Goal: Task Accomplishment & Management: Complete application form

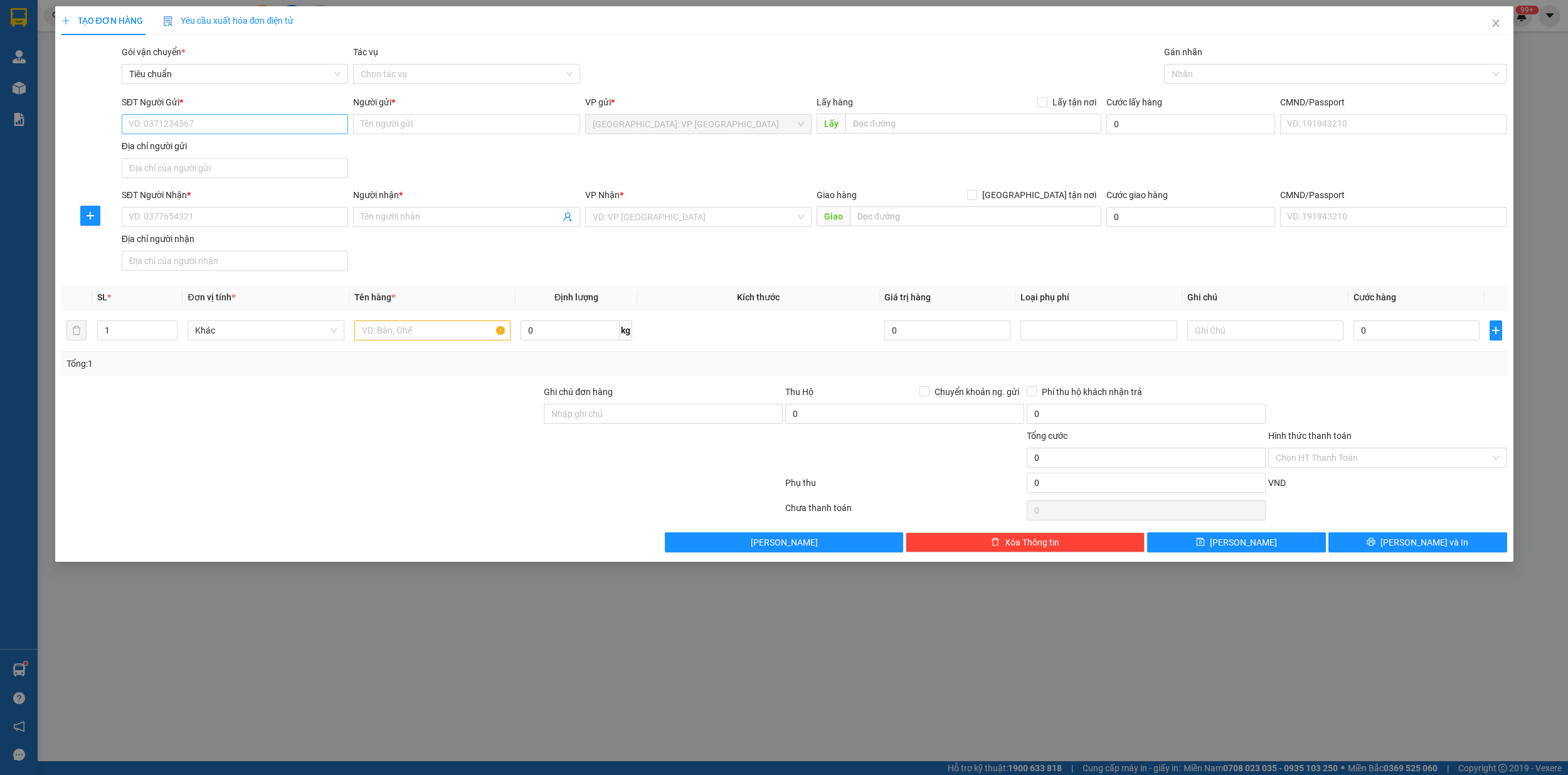
click at [226, 130] on input "SĐT Người Gửi *" at bounding box center [235, 124] width 226 height 20
click at [190, 144] on div "0833888797 - đồ nội địa" at bounding box center [234, 149] width 211 height 14
type input "0833888797"
type input "đồ nội địa"
checkbox input "true"
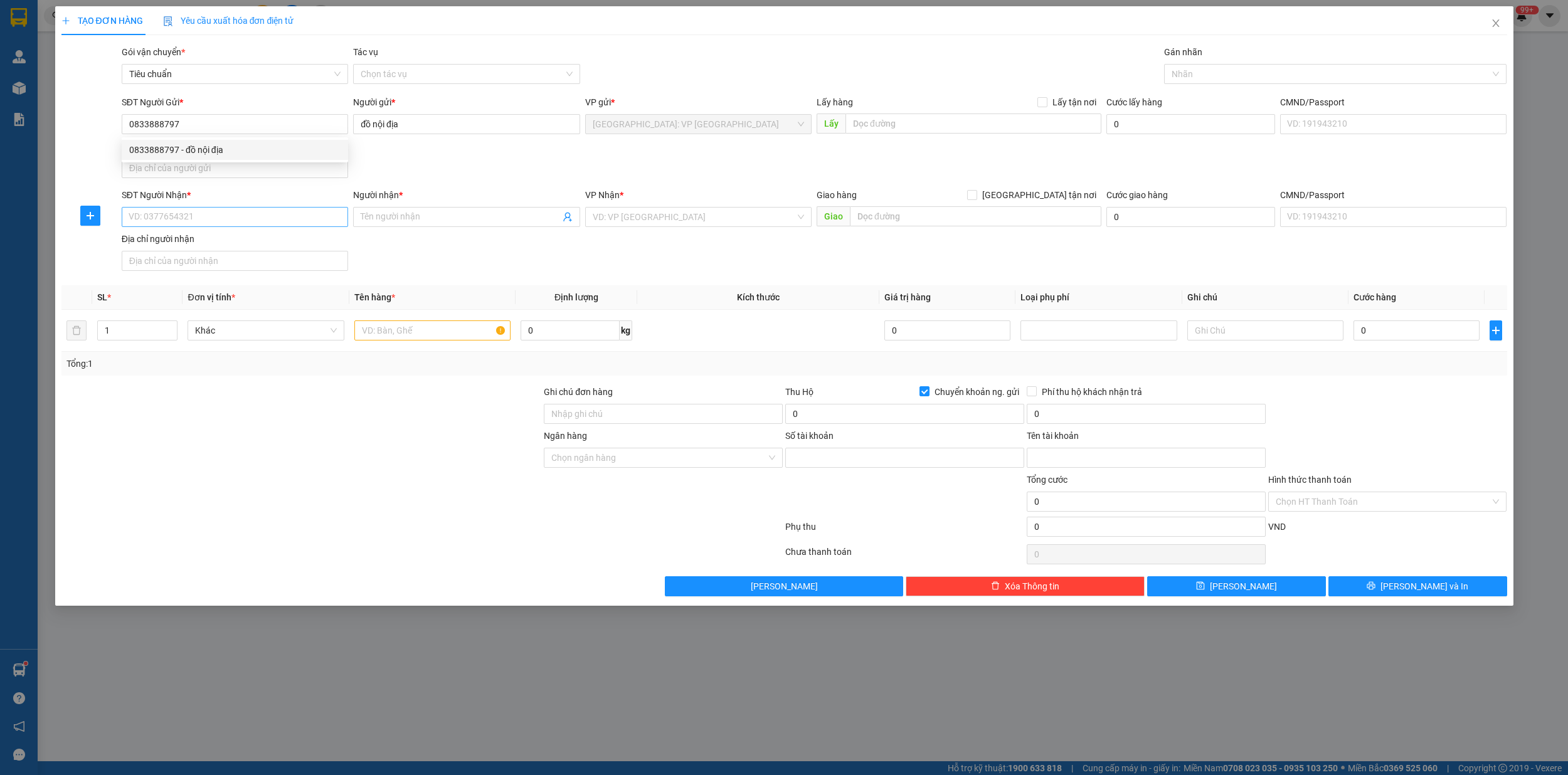
type input "0833888797"
type input "[PERSON_NAME]"
type input "0833888797"
click at [199, 226] on input "SĐT Người Nhận *" at bounding box center [235, 217] width 226 height 20
type input "0913088188"
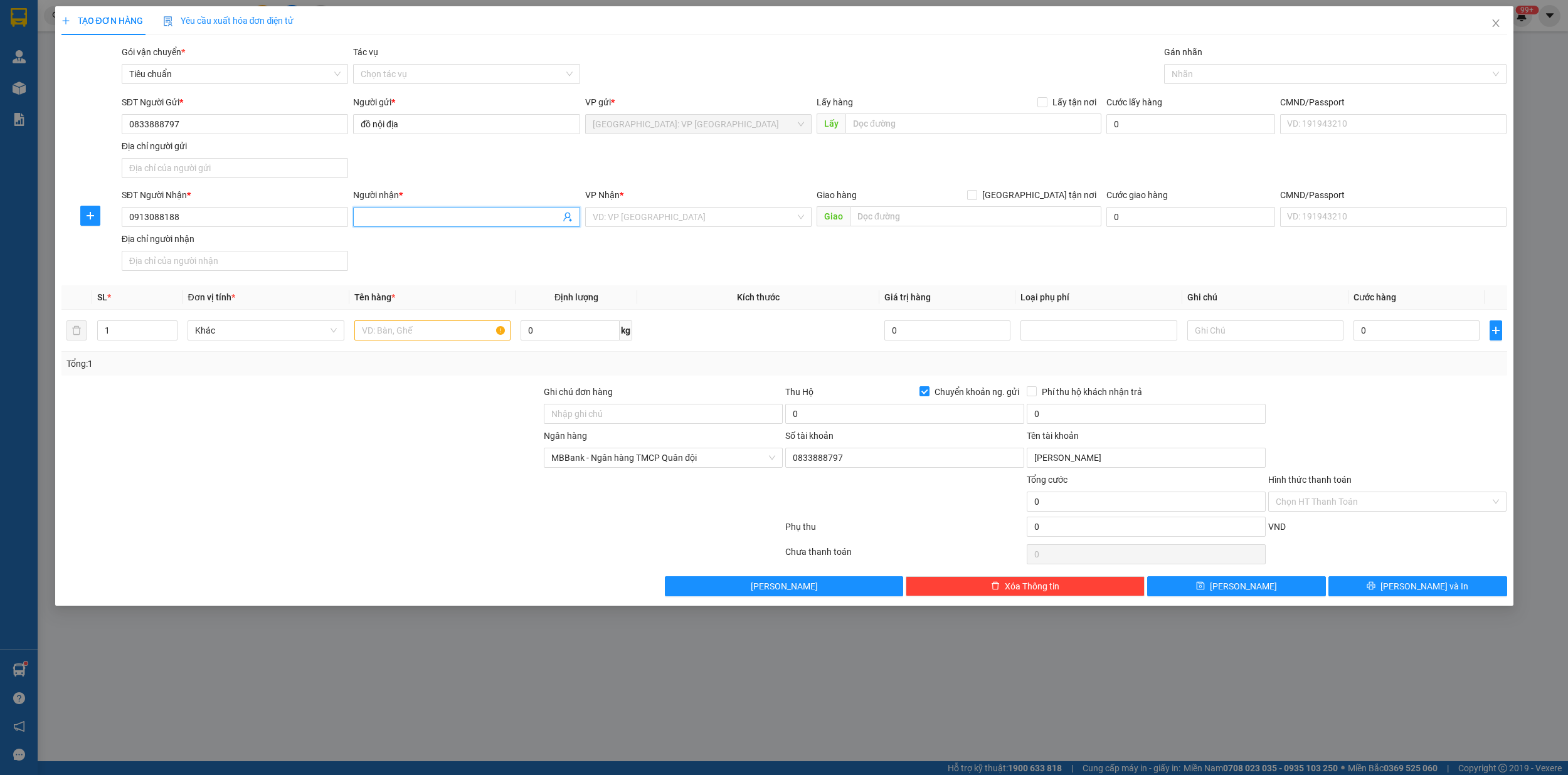
click at [425, 217] on input "Người nhận *" at bounding box center [460, 216] width 199 height 14
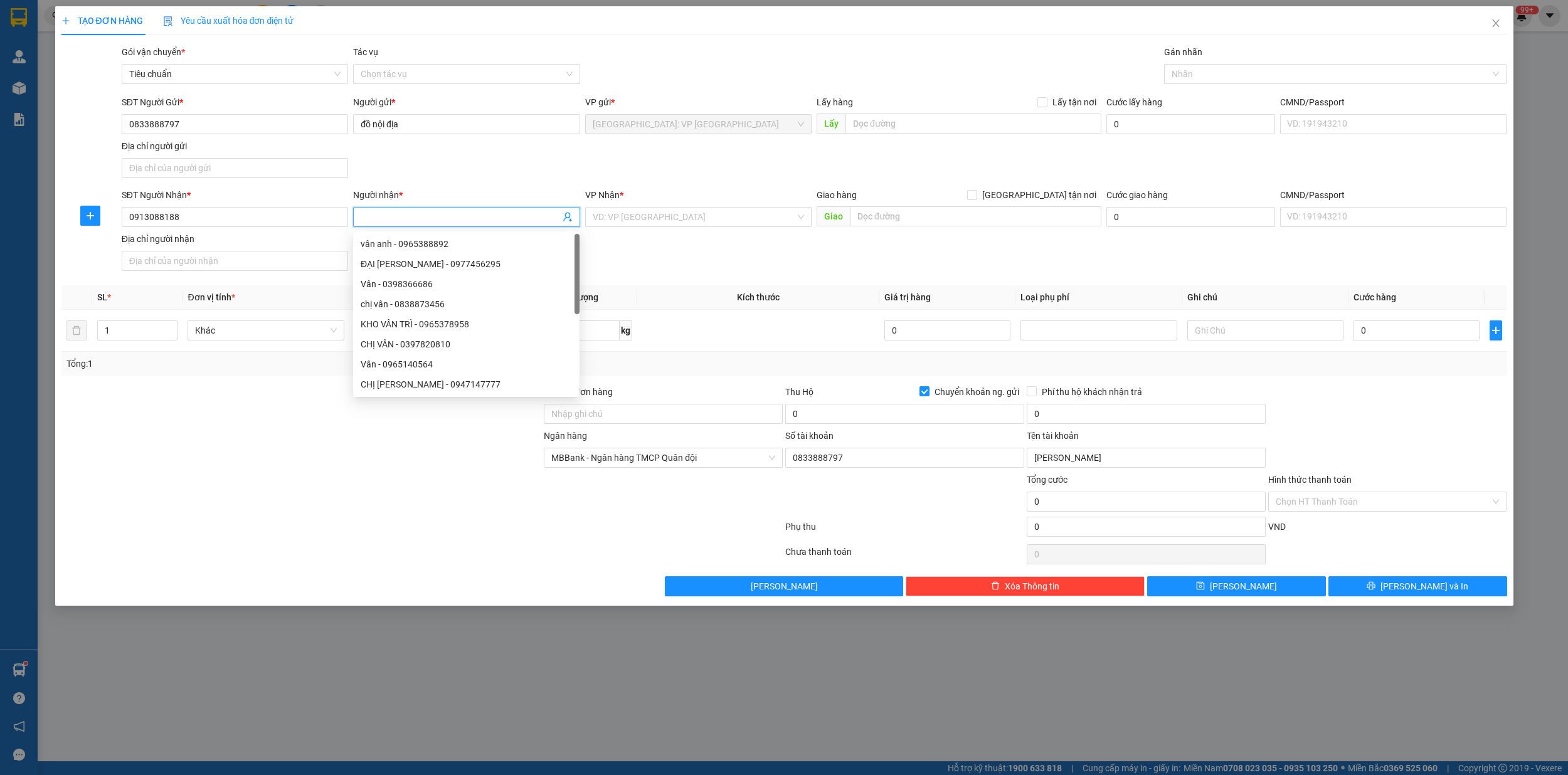
type input "d"
type input "đà"
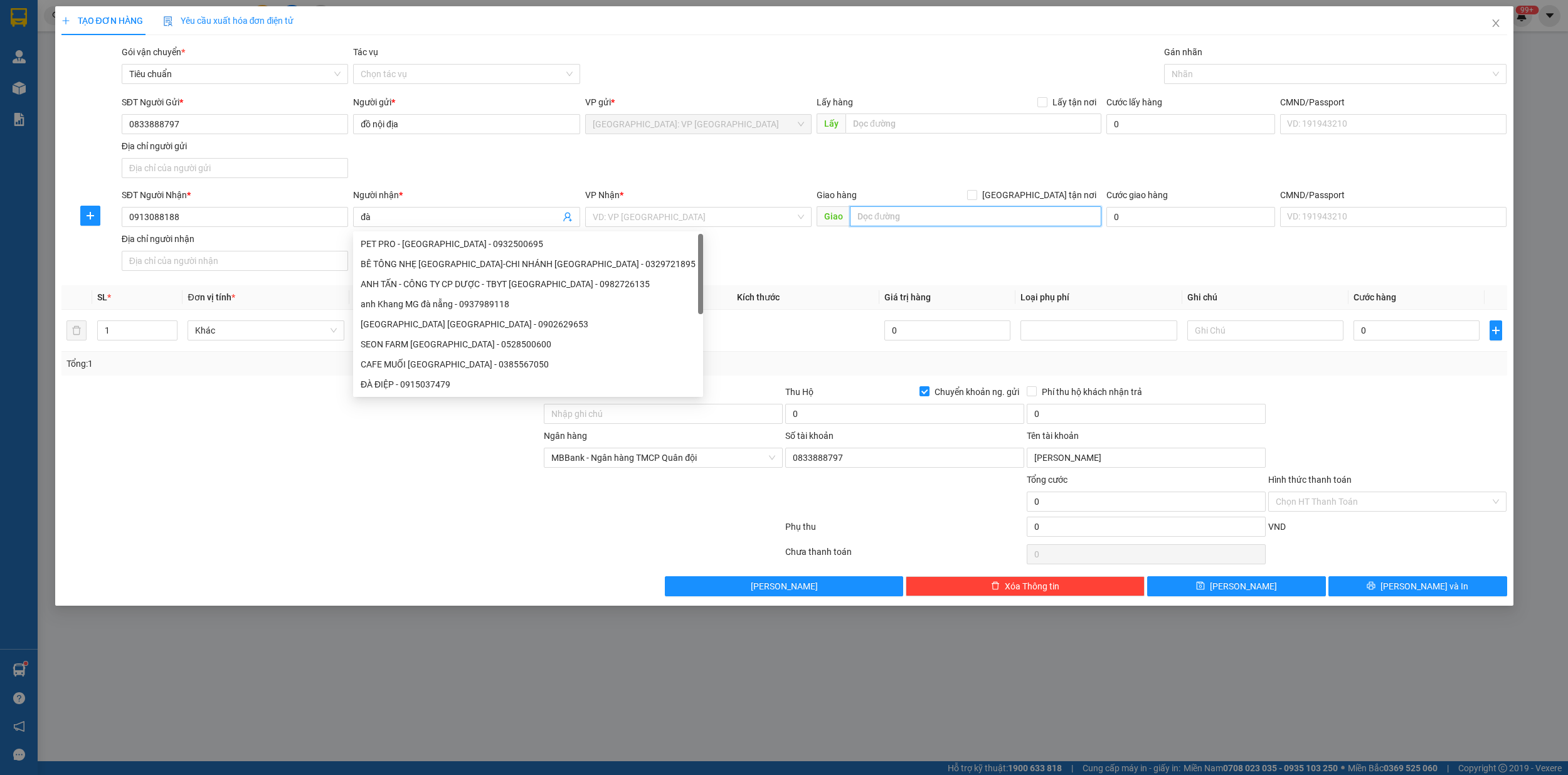
click at [874, 213] on input "text" at bounding box center [975, 216] width 251 height 20
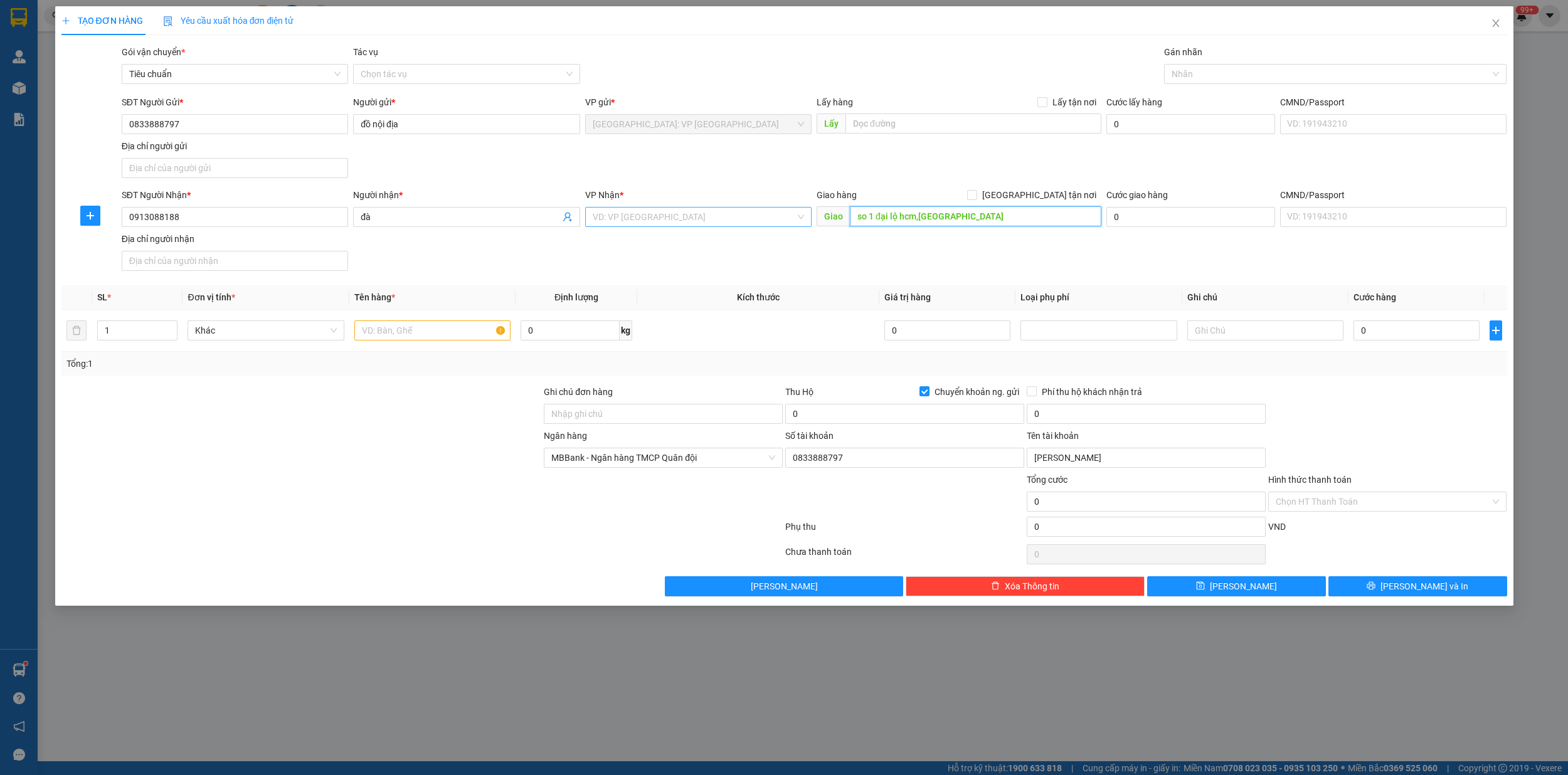
type input "so 1 đại lộ hcm,[GEOGRAPHIC_DATA]"
click at [643, 223] on input "search" at bounding box center [694, 216] width 203 height 19
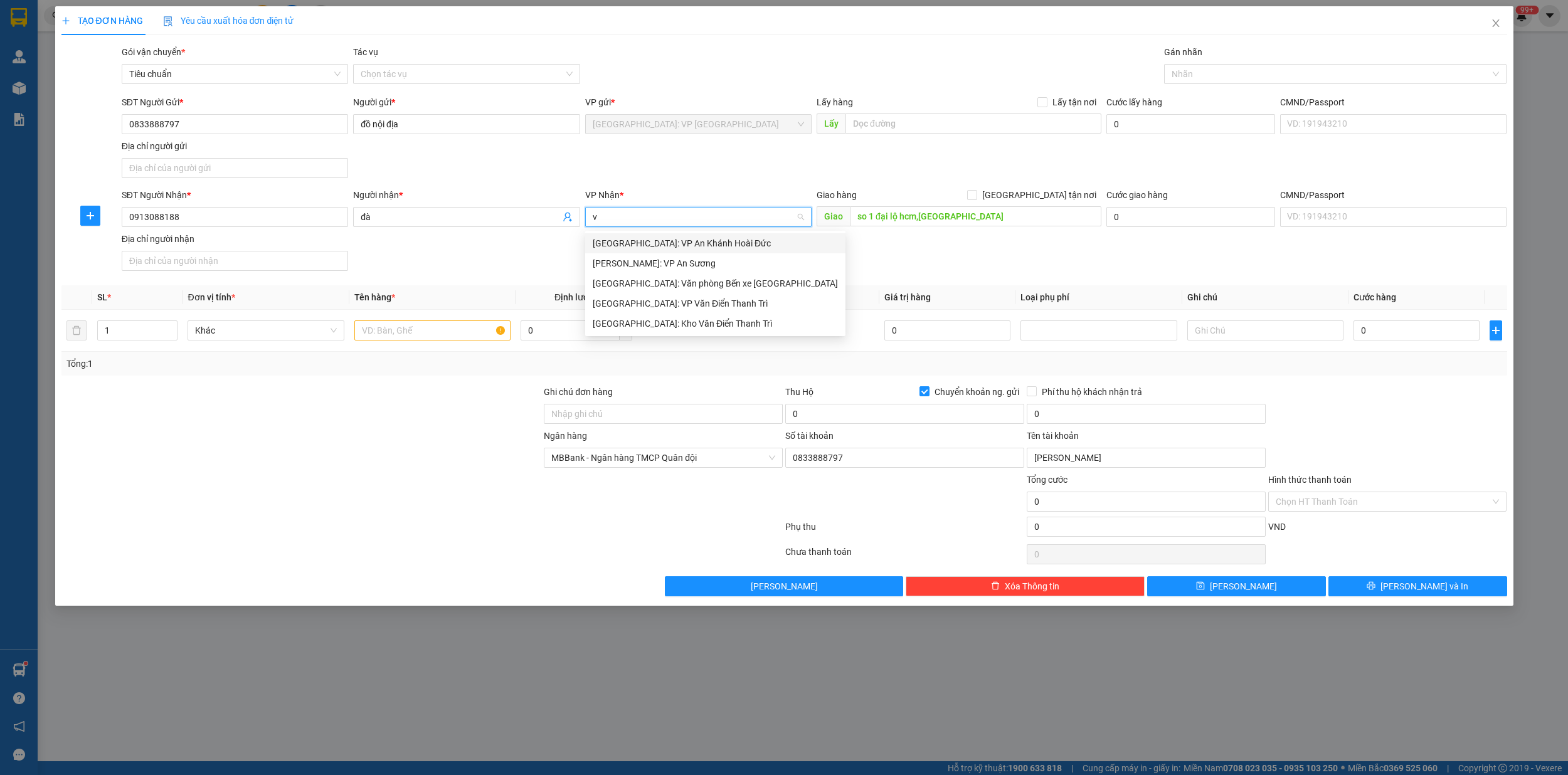
type input "vă"
click at [690, 284] on div "[GEOGRAPHIC_DATA]: Kho Văn Điển Thanh Trì" at bounding box center [715, 283] width 245 height 14
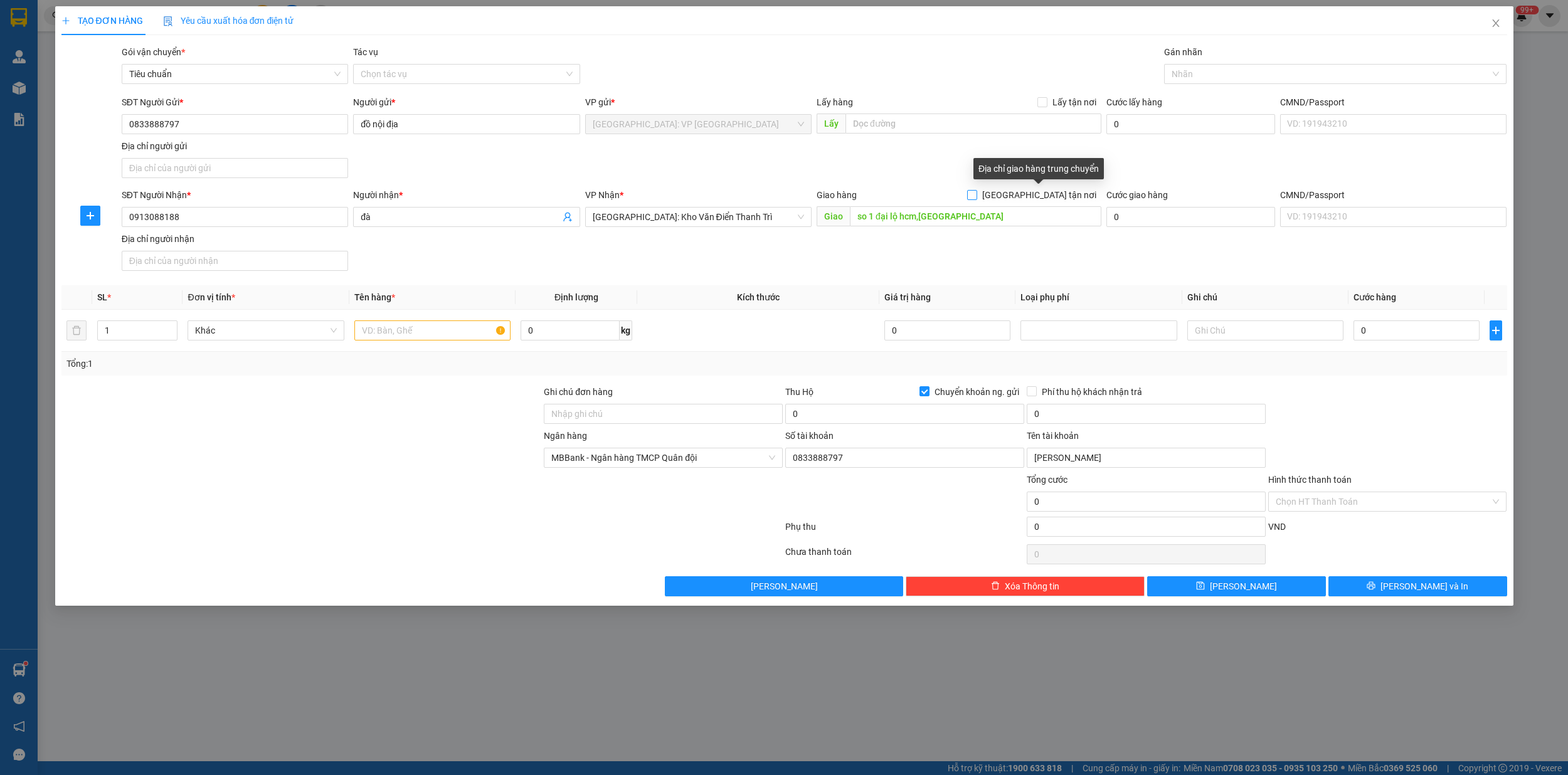
click at [976, 192] on input "[GEOGRAPHIC_DATA] tận nơi" at bounding box center [971, 194] width 9 height 9
checkbox input "true"
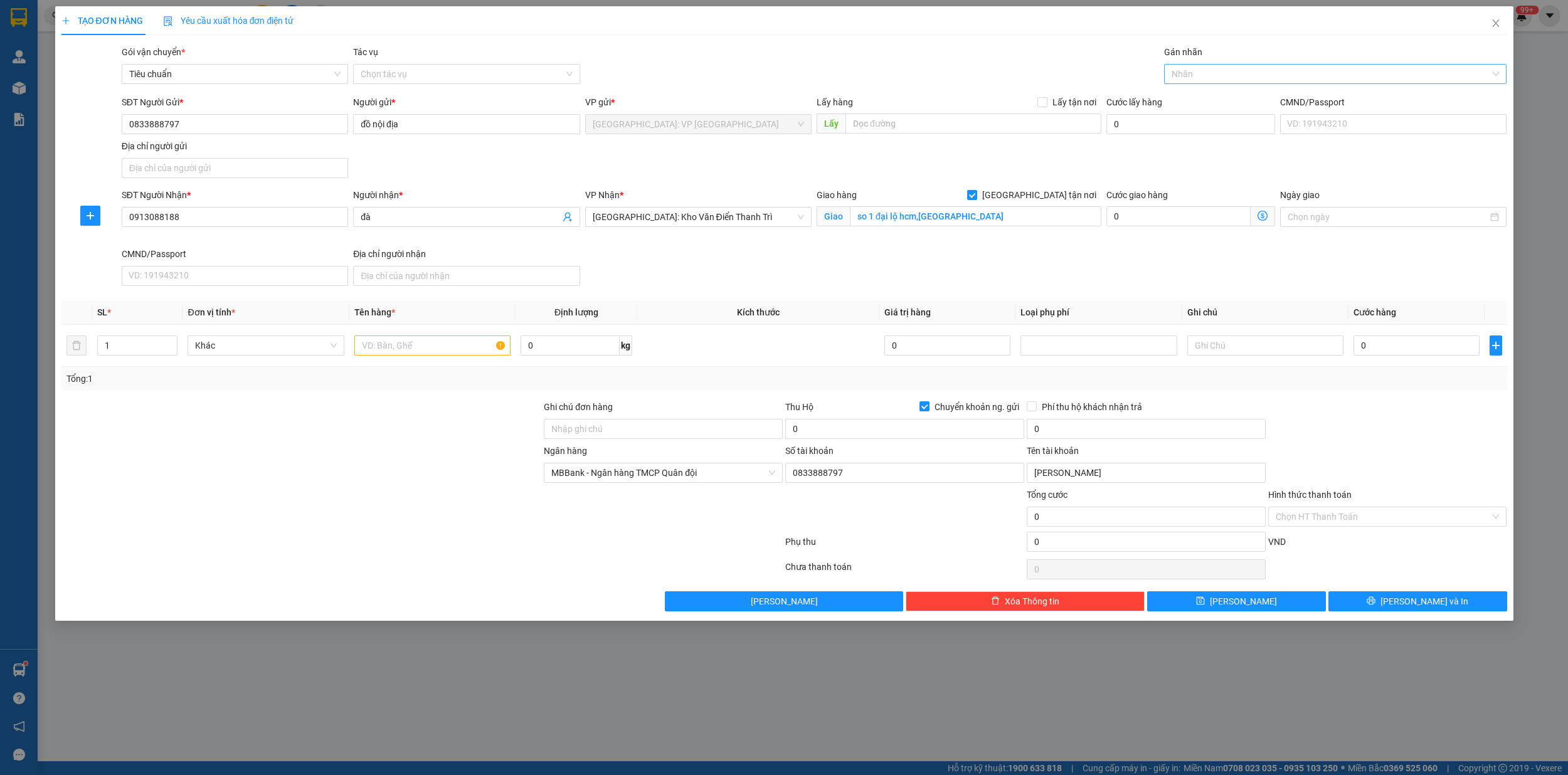
click at [1192, 79] on div at bounding box center [1329, 74] width 324 height 15
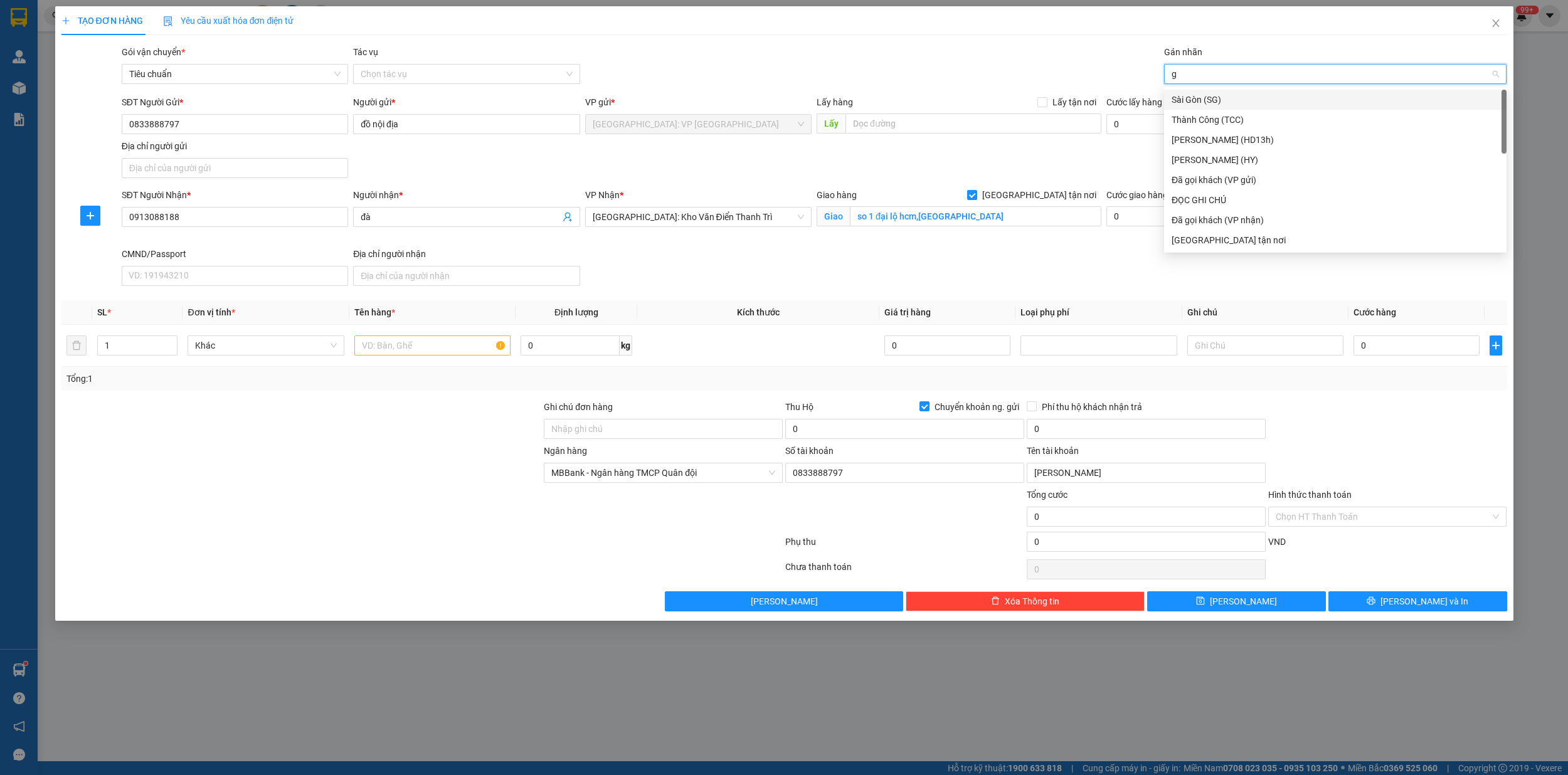
type input "gi"
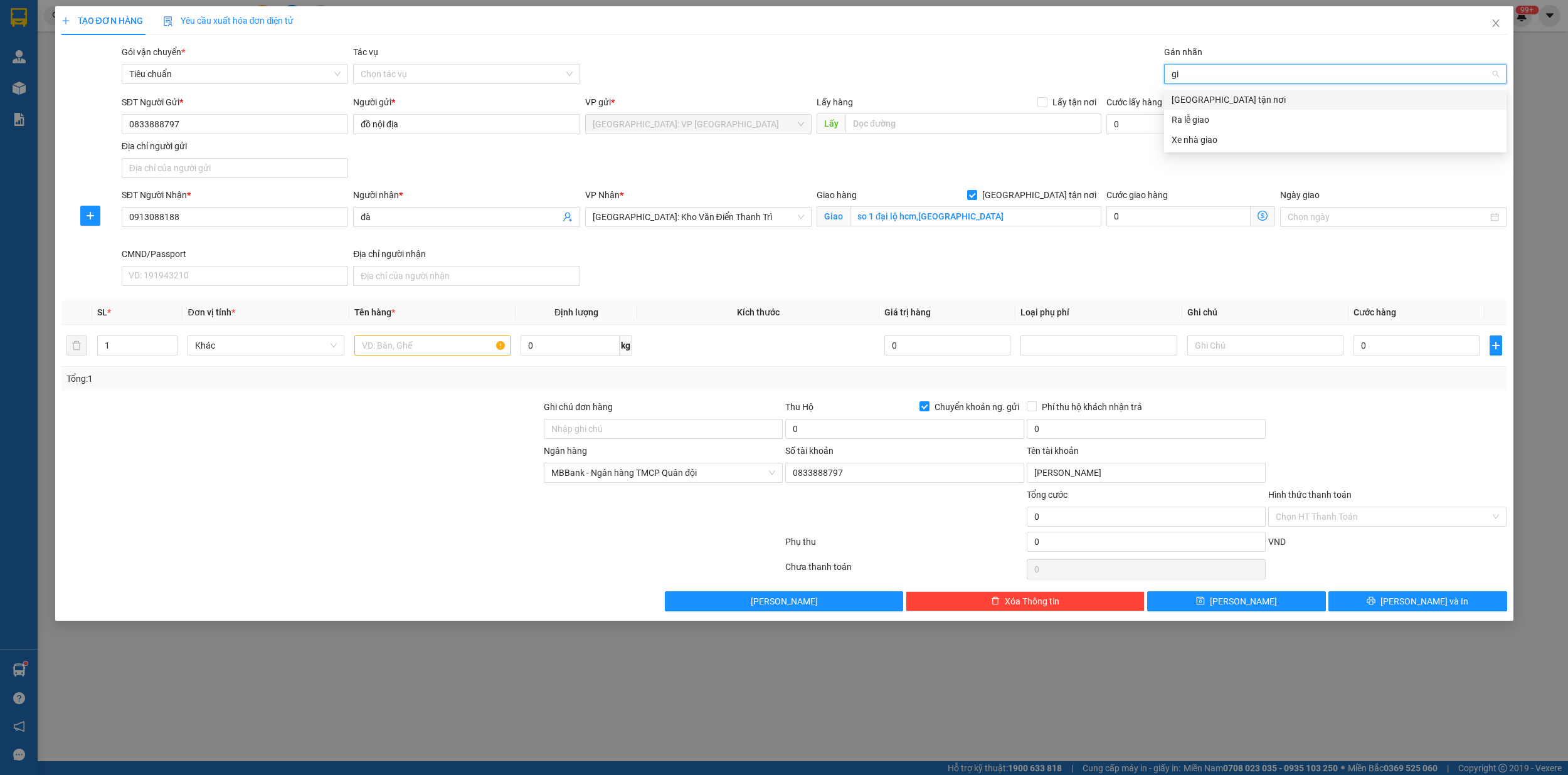
click at [1202, 99] on div "[GEOGRAPHIC_DATA] tận nơi" at bounding box center [1334, 99] width 327 height 14
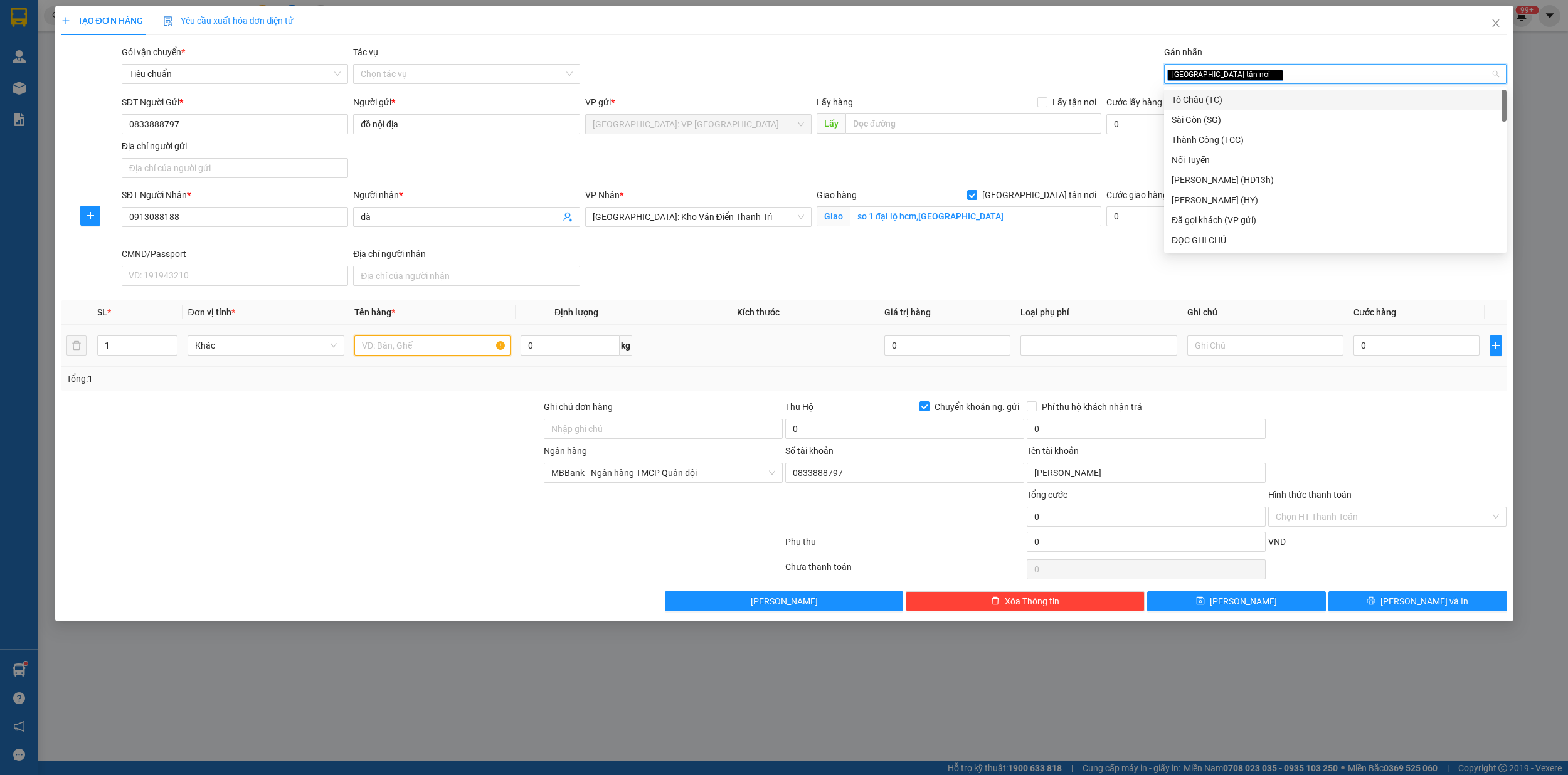
click at [400, 346] on input "text" at bounding box center [432, 345] width 157 height 20
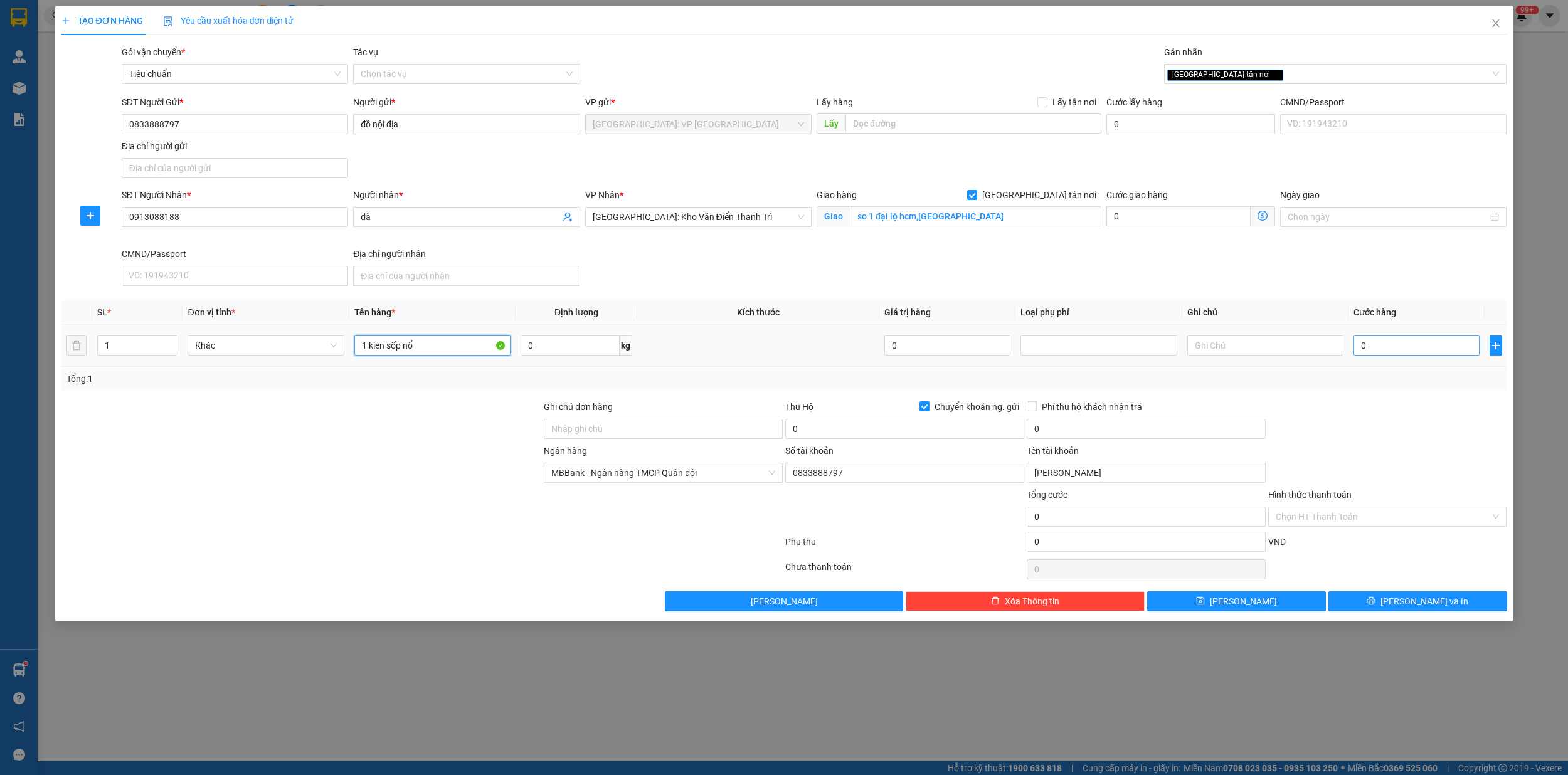
type input "1 kien sốp nổ"
click at [1412, 353] on input "0" at bounding box center [1417, 345] width 126 height 20
type input "8"
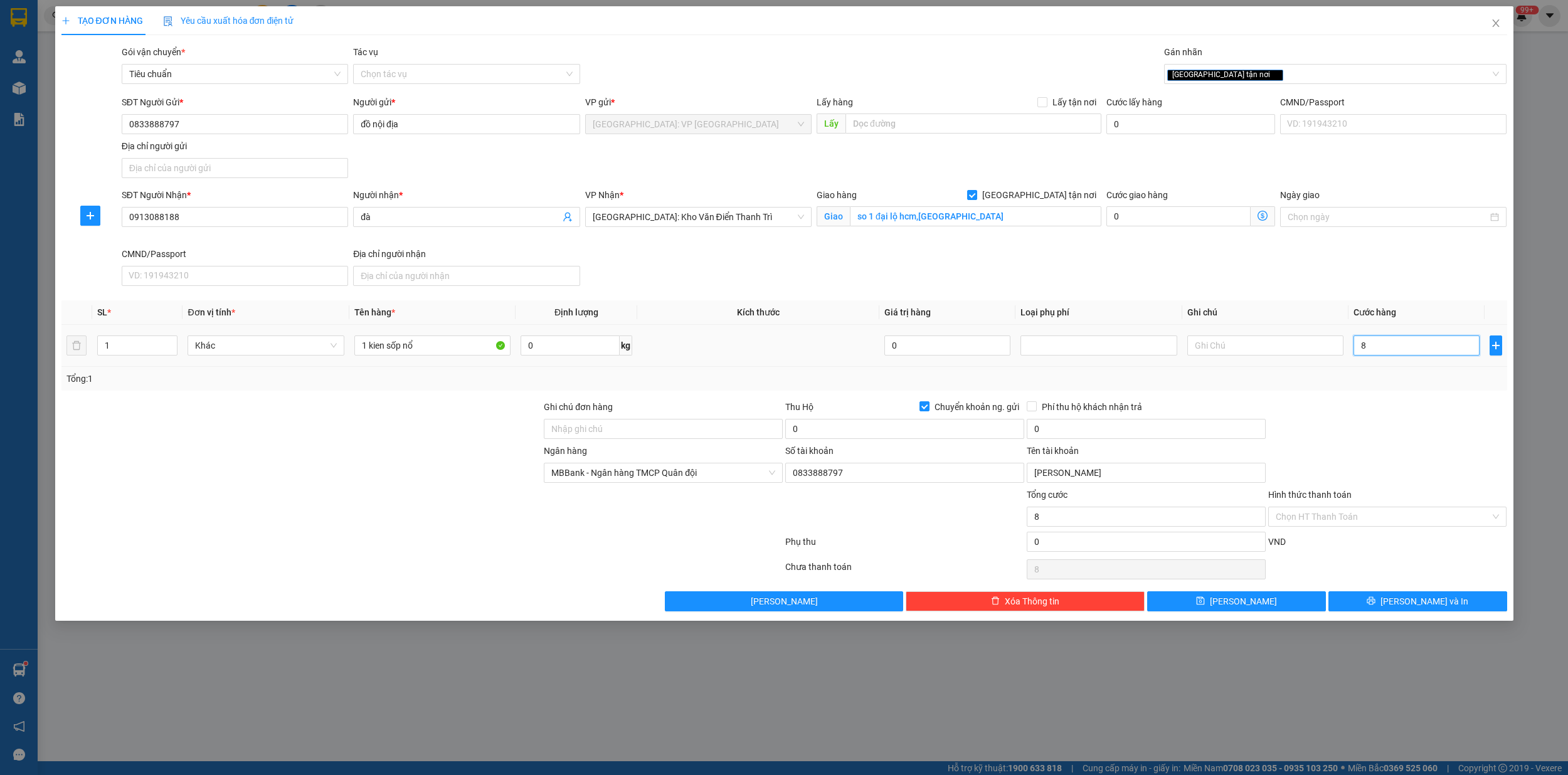
type input "80"
type input "800"
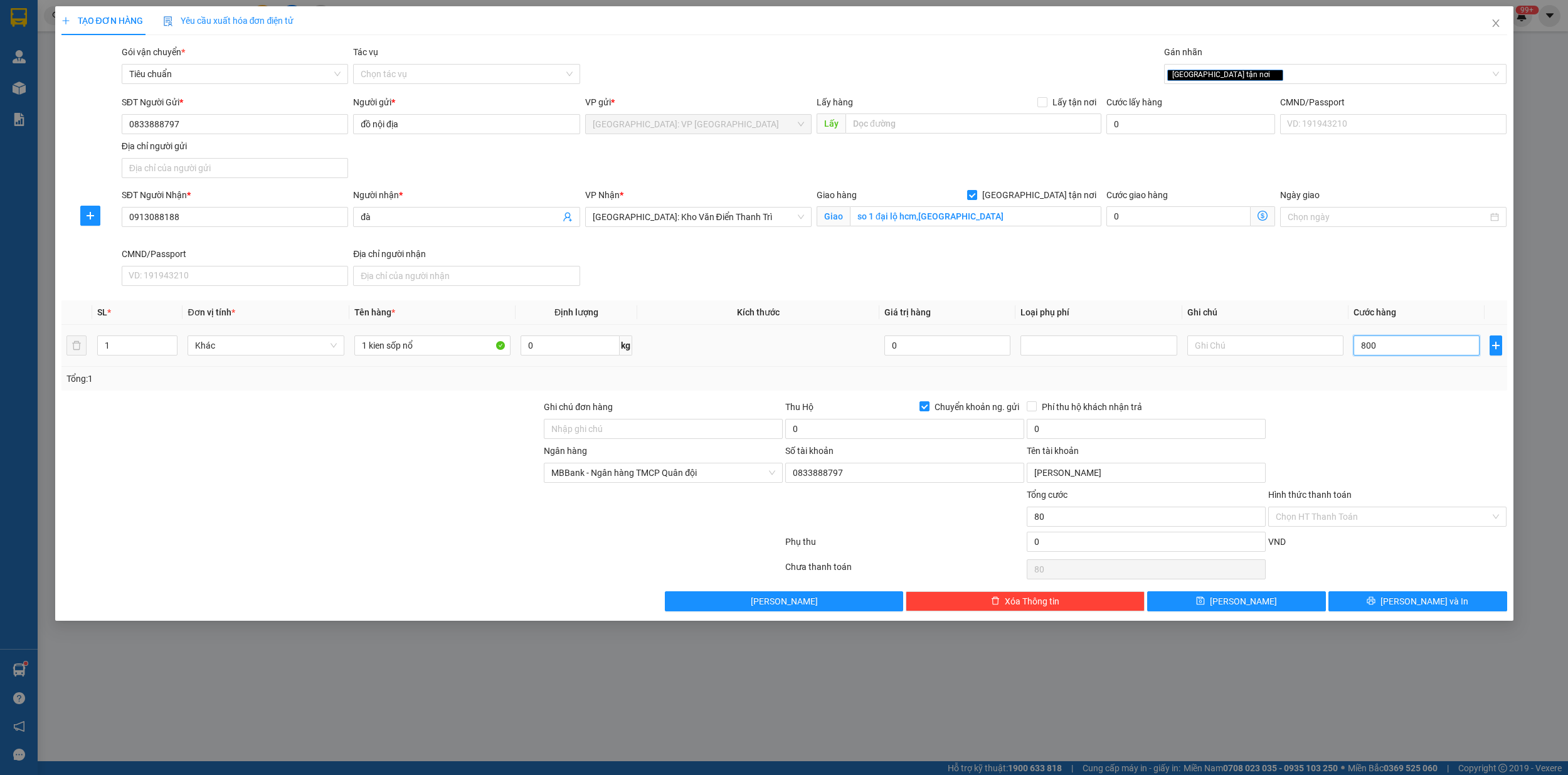
type input "800"
type input "8.000"
type input "80.000"
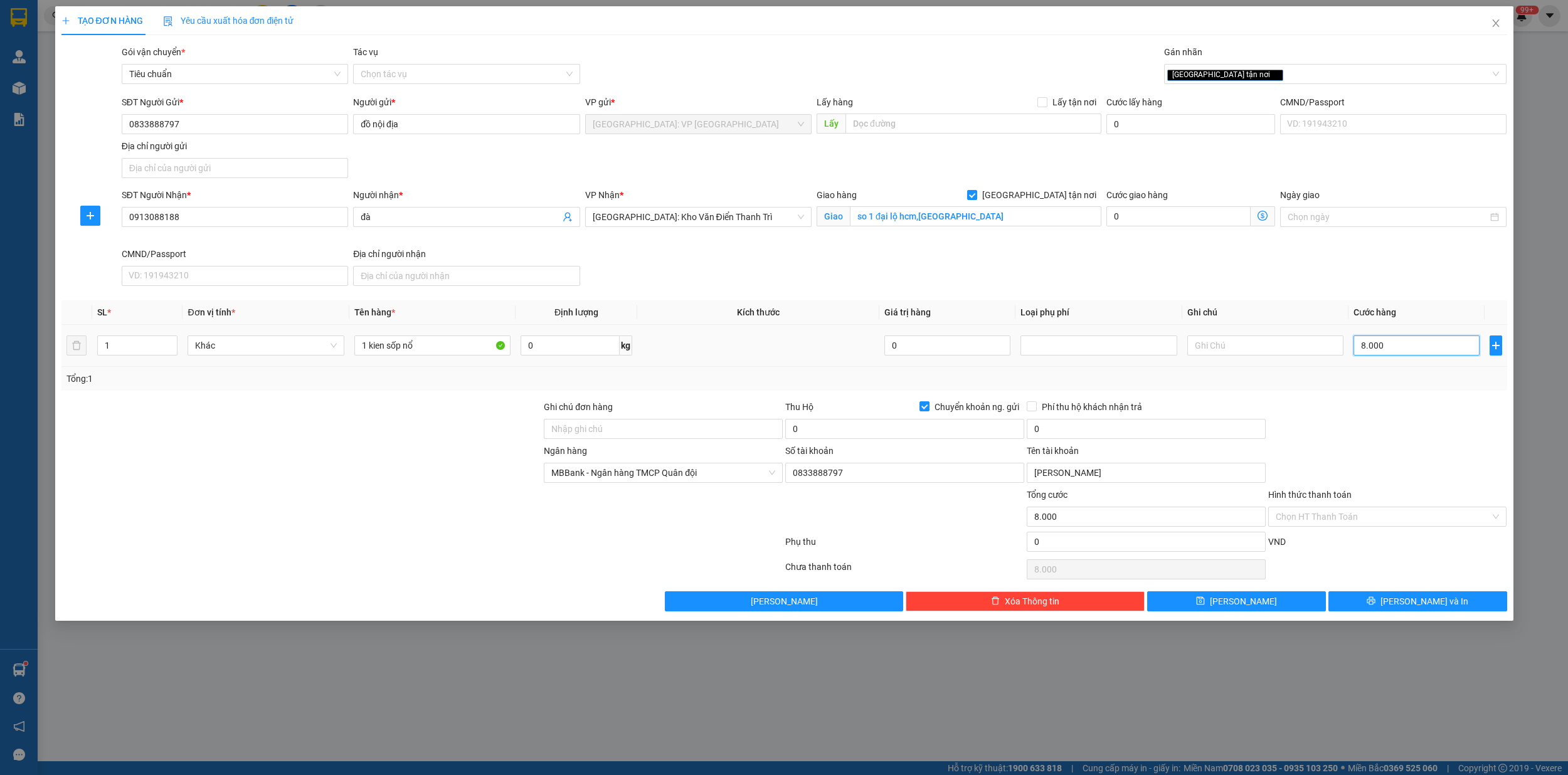
type input "80.000"
type input "800.000"
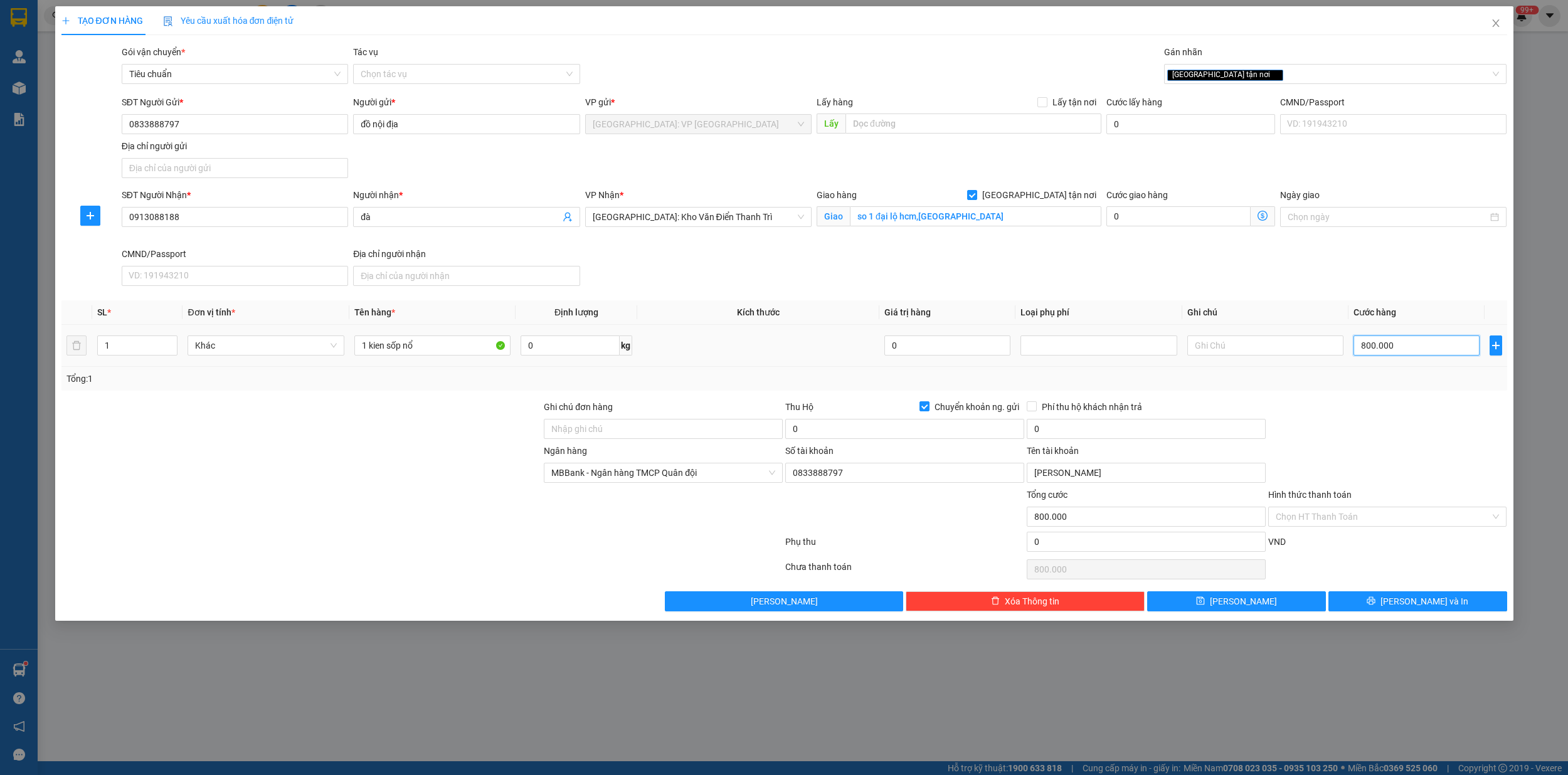
type input "80.000"
click at [821, 430] on input "0" at bounding box center [904, 429] width 239 height 20
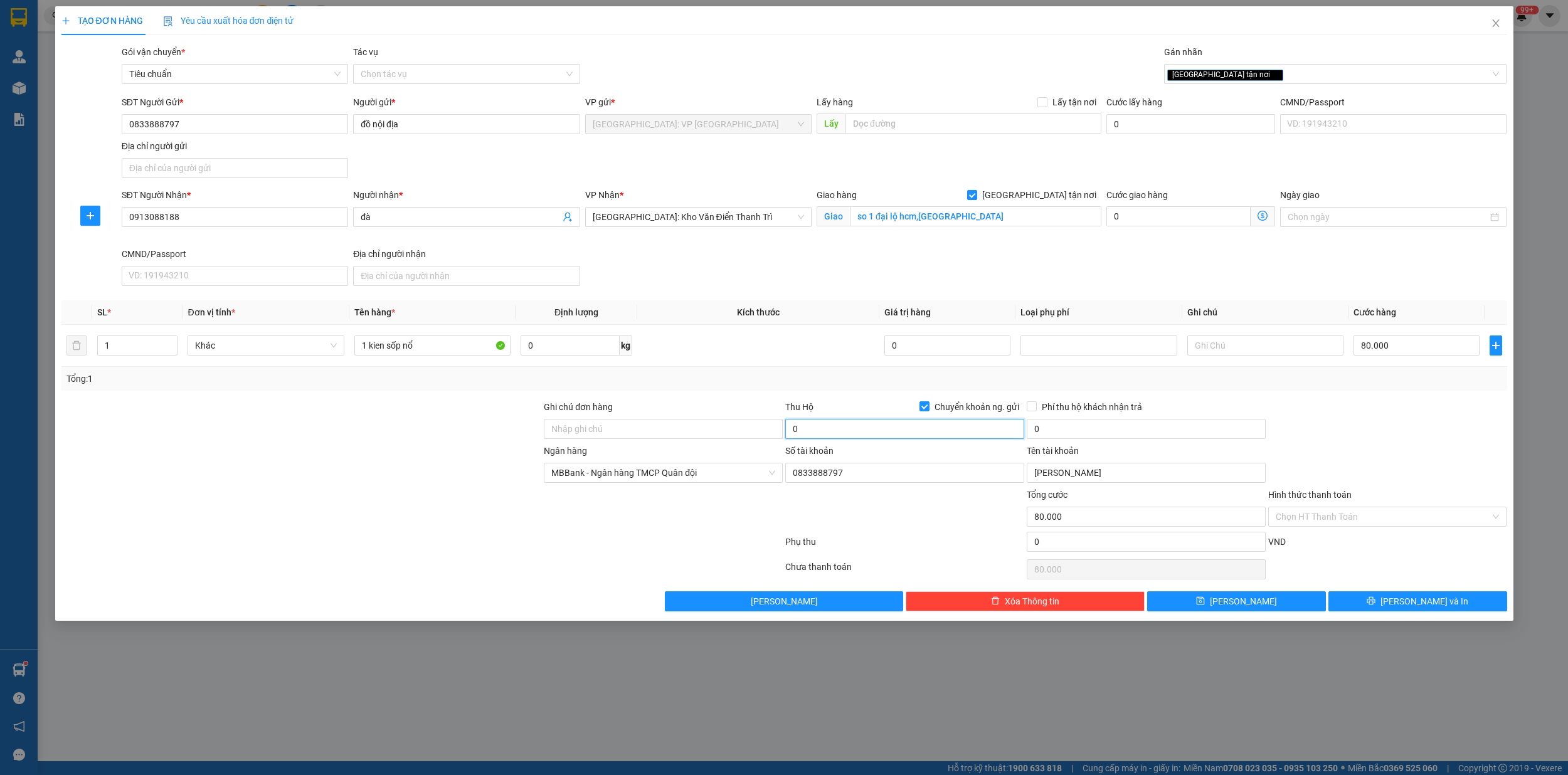
click at [821, 430] on input "0" at bounding box center [904, 429] width 239 height 20
type input "11.500.000"
click at [1075, 426] on input "0" at bounding box center [1146, 429] width 239 height 20
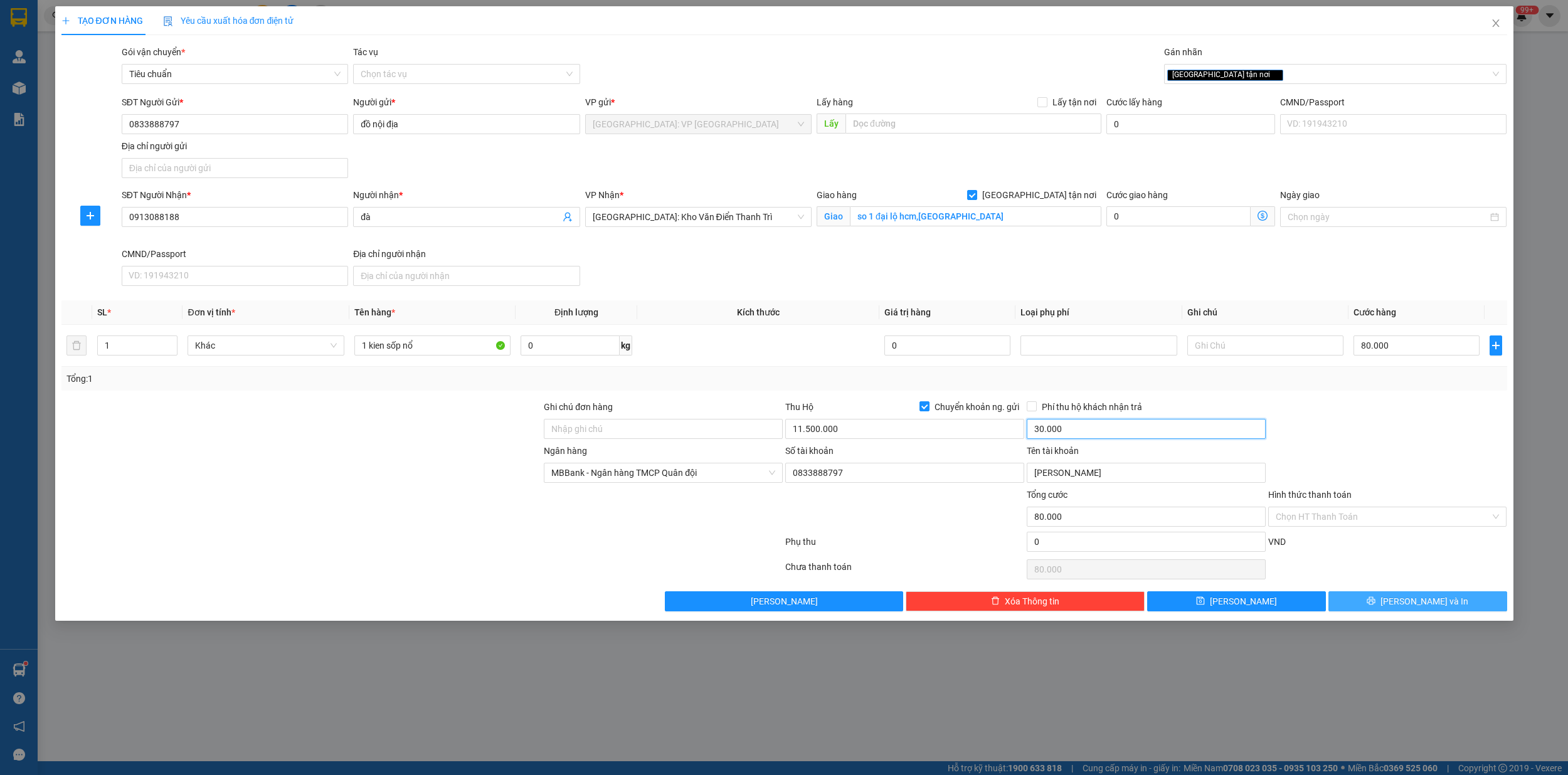
type input "30.000"
click at [1429, 603] on span "[PERSON_NAME] và In" at bounding box center [1424, 601] width 88 height 14
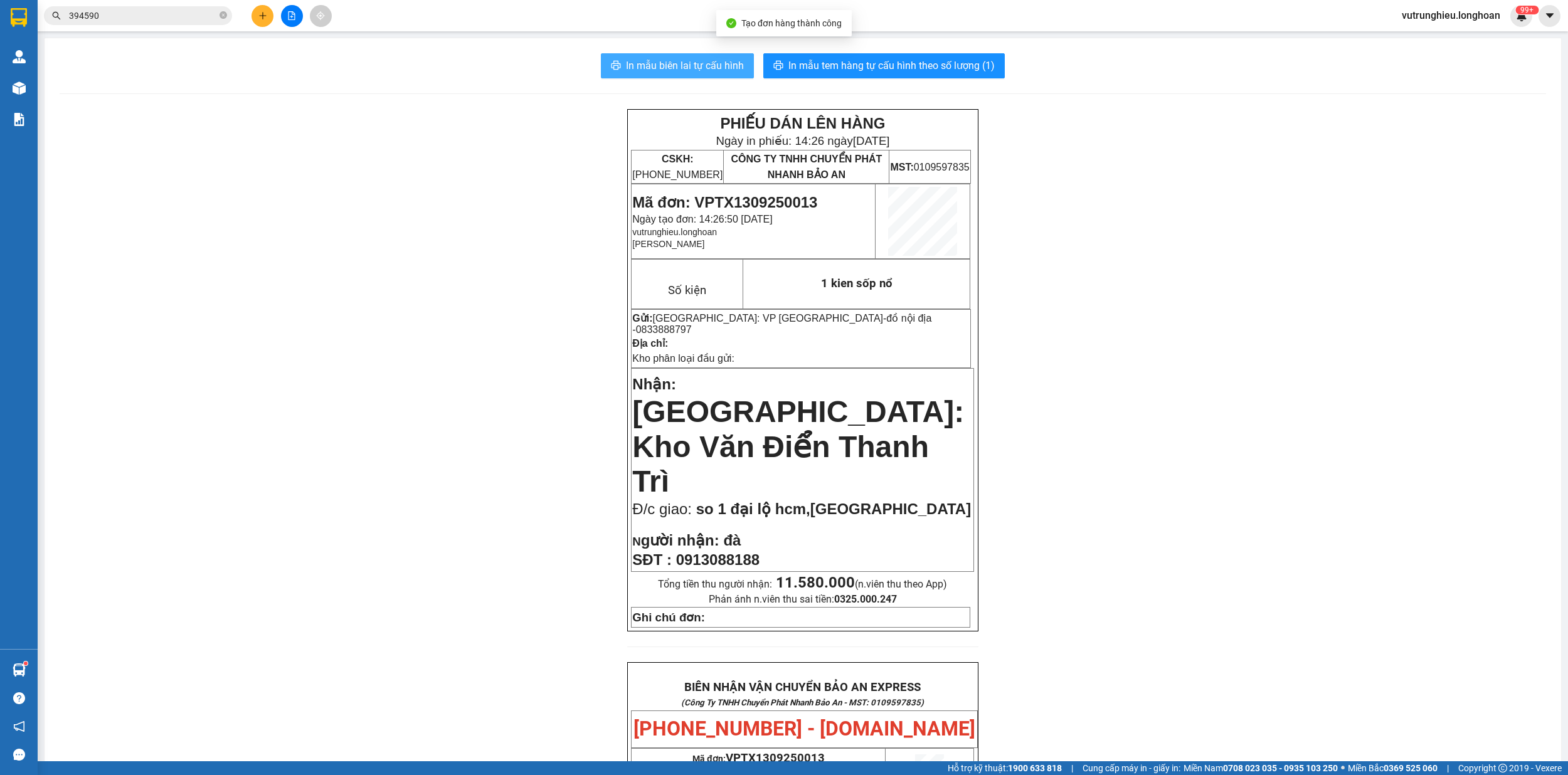
click at [691, 69] on span "In mẫu biên lai tự cấu hình" at bounding box center [684, 66] width 118 height 16
click at [846, 68] on span "In mẫu tem hàng tự cấu hình theo số lượng (1)" at bounding box center [892, 66] width 207 height 16
click at [183, 18] on input "394590" at bounding box center [143, 15] width 148 height 14
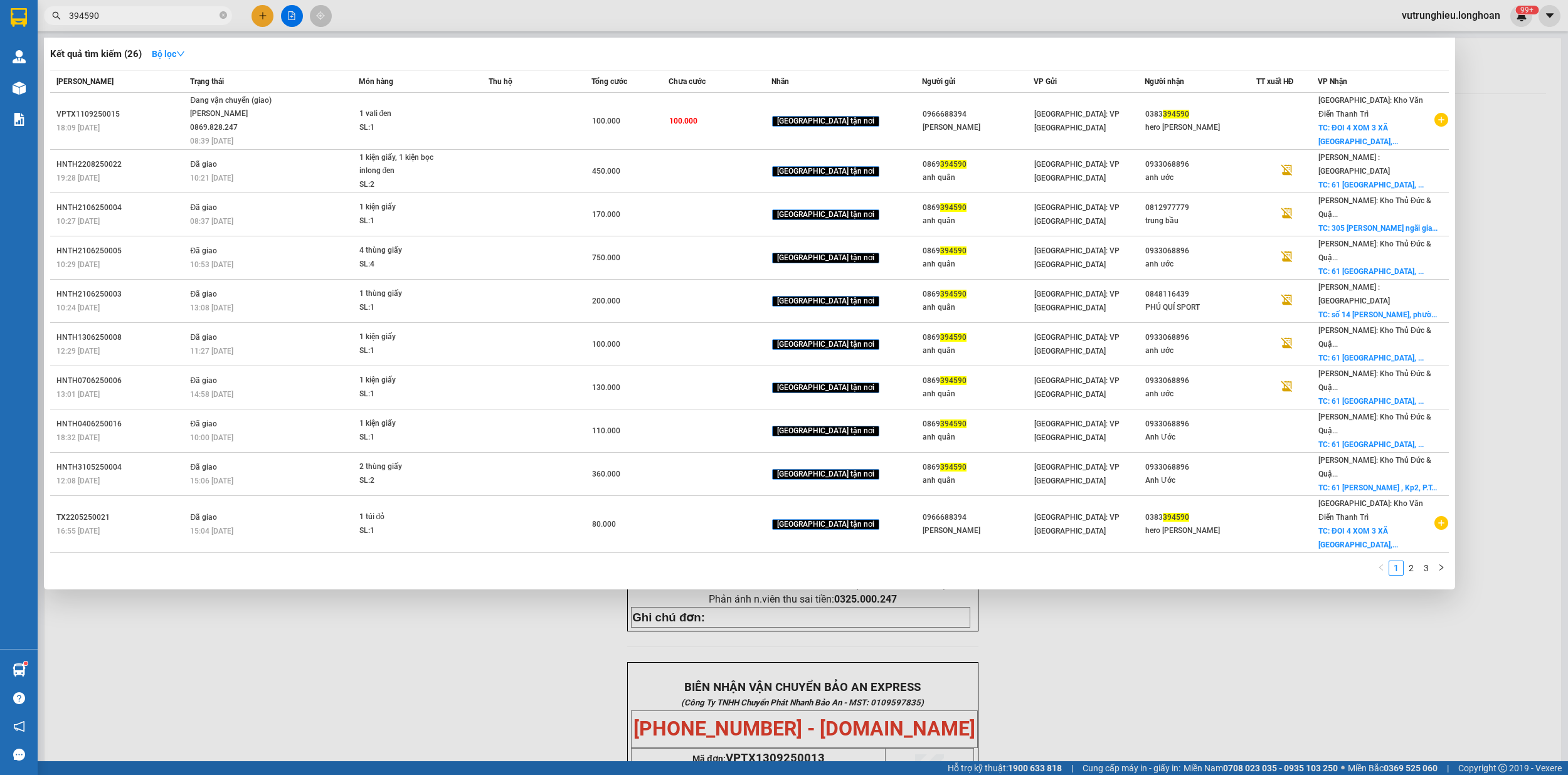
click at [183, 18] on input "394590" at bounding box center [143, 15] width 148 height 14
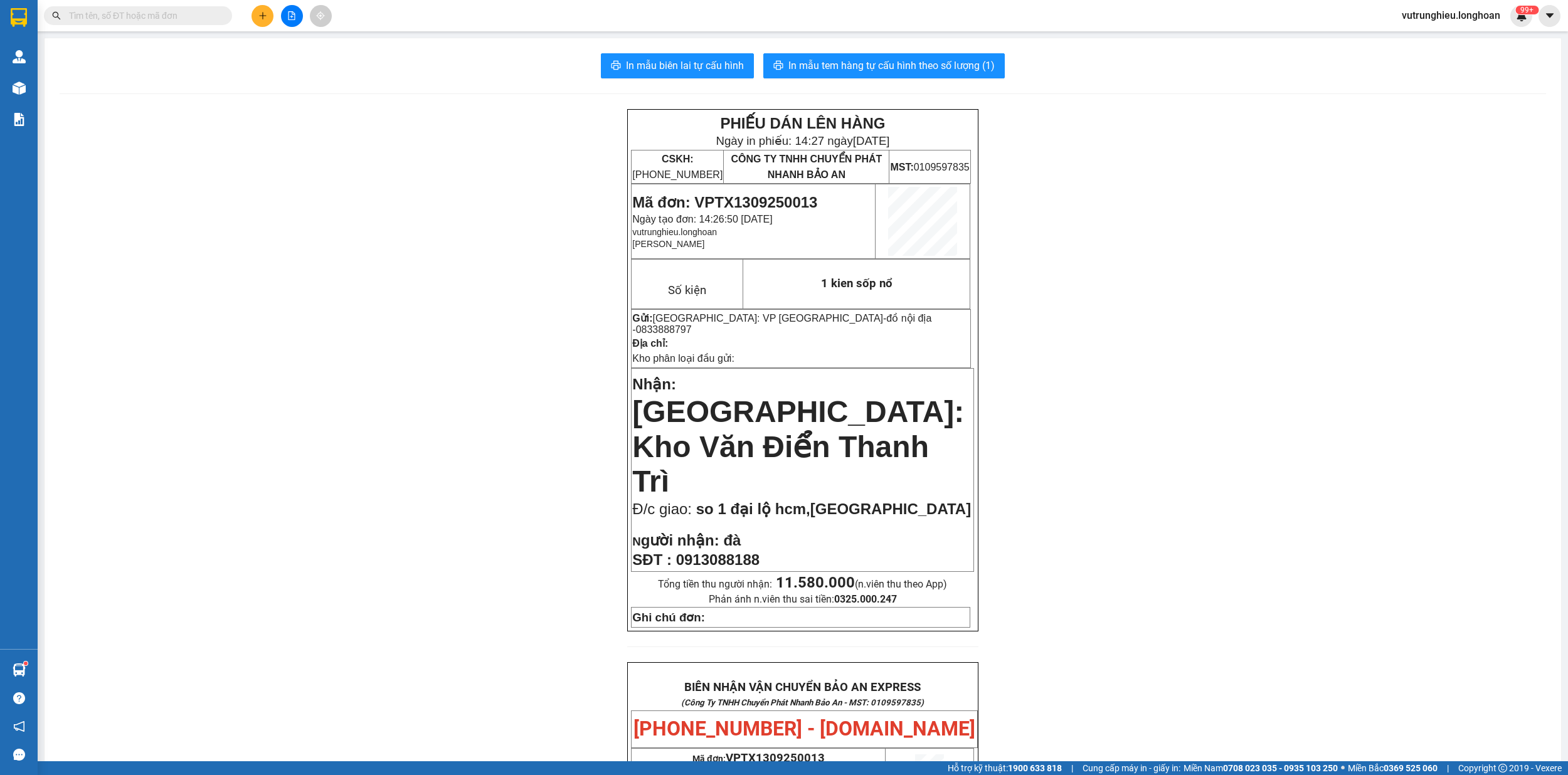
paste input "HNTH1309250006"
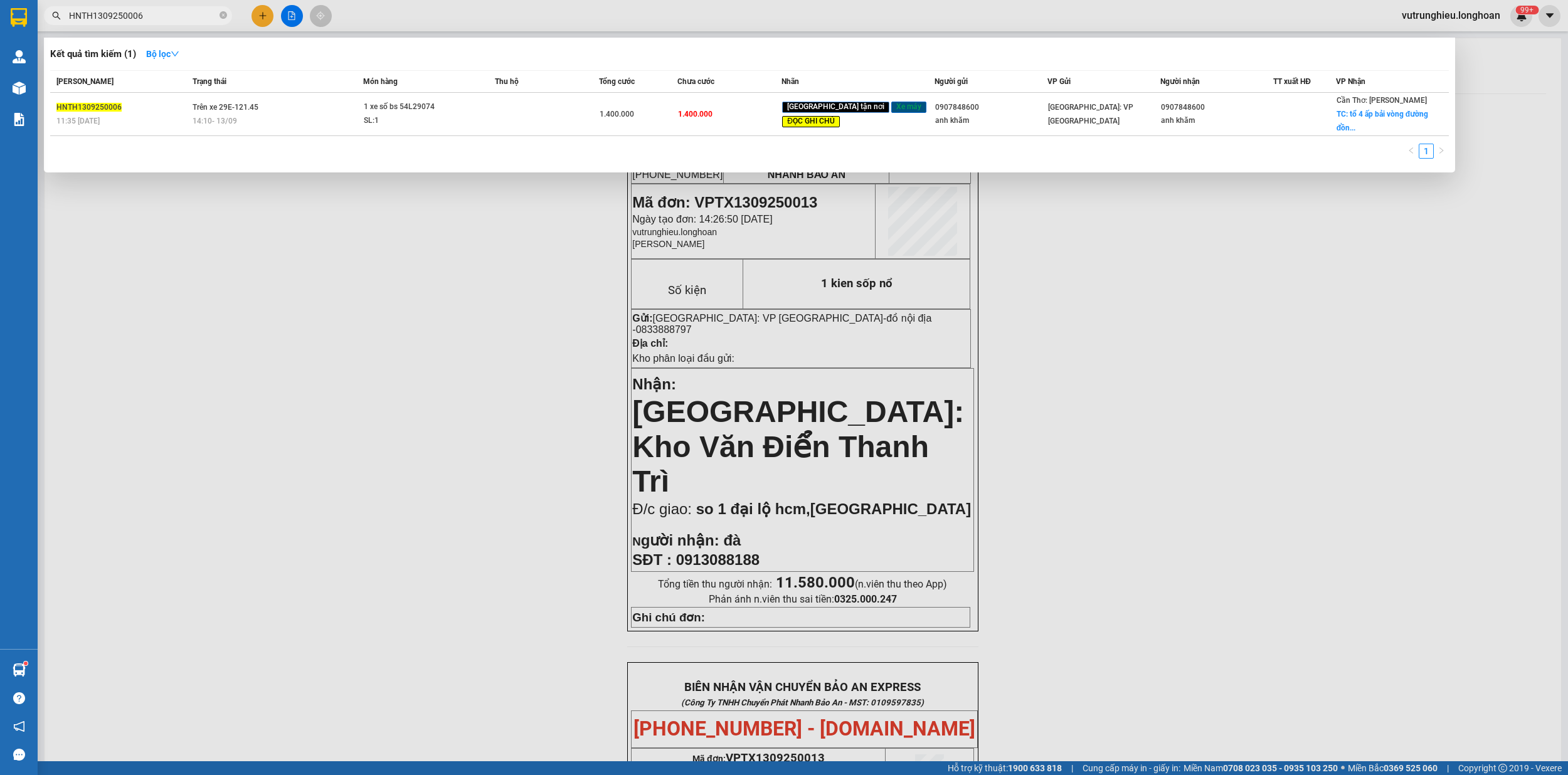
type input "HNTH1309250006"
click at [166, 3] on div at bounding box center [784, 388] width 1568 height 775
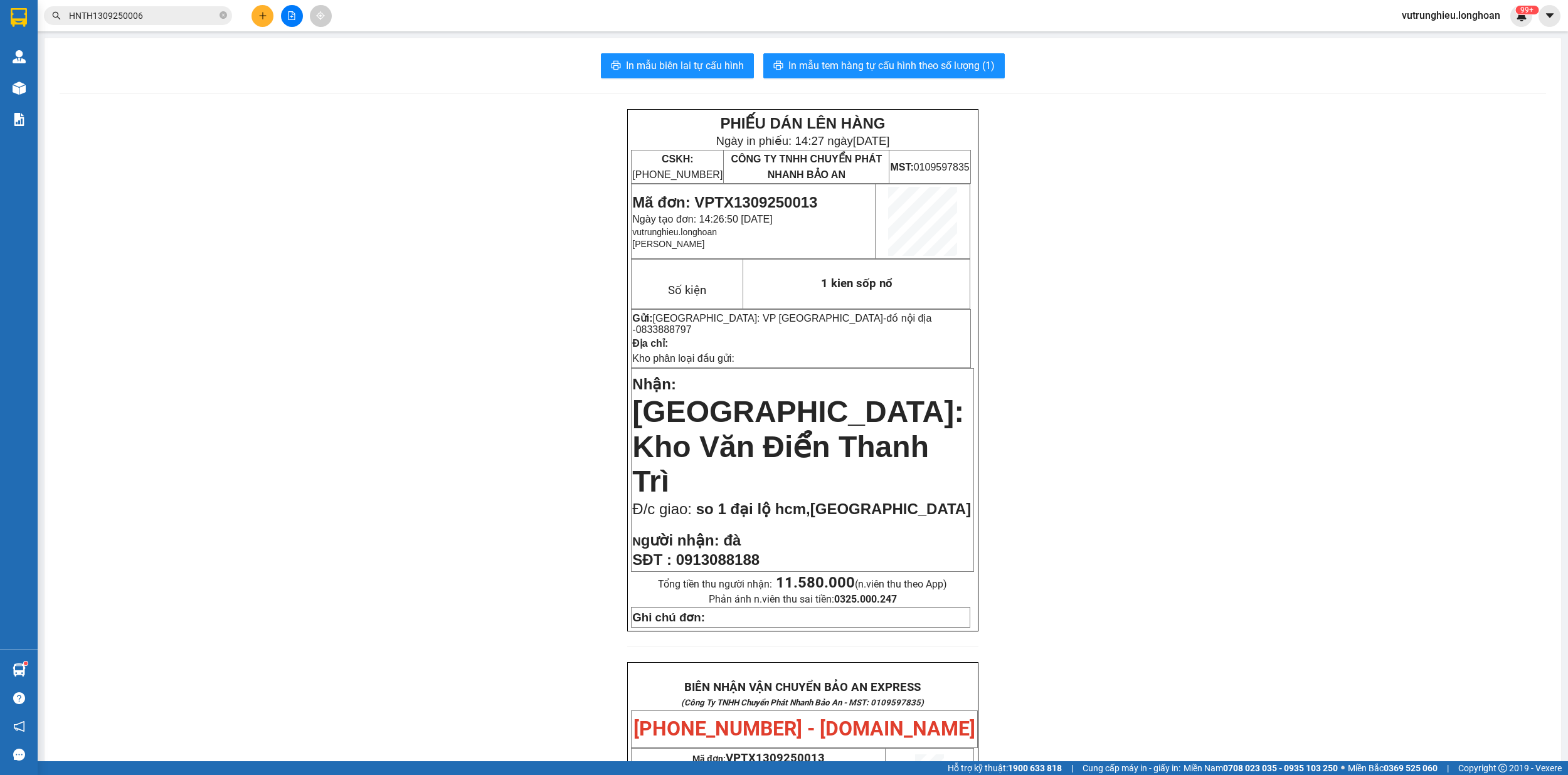
click at [166, 12] on input "HNTH1309250006" at bounding box center [143, 15] width 148 height 14
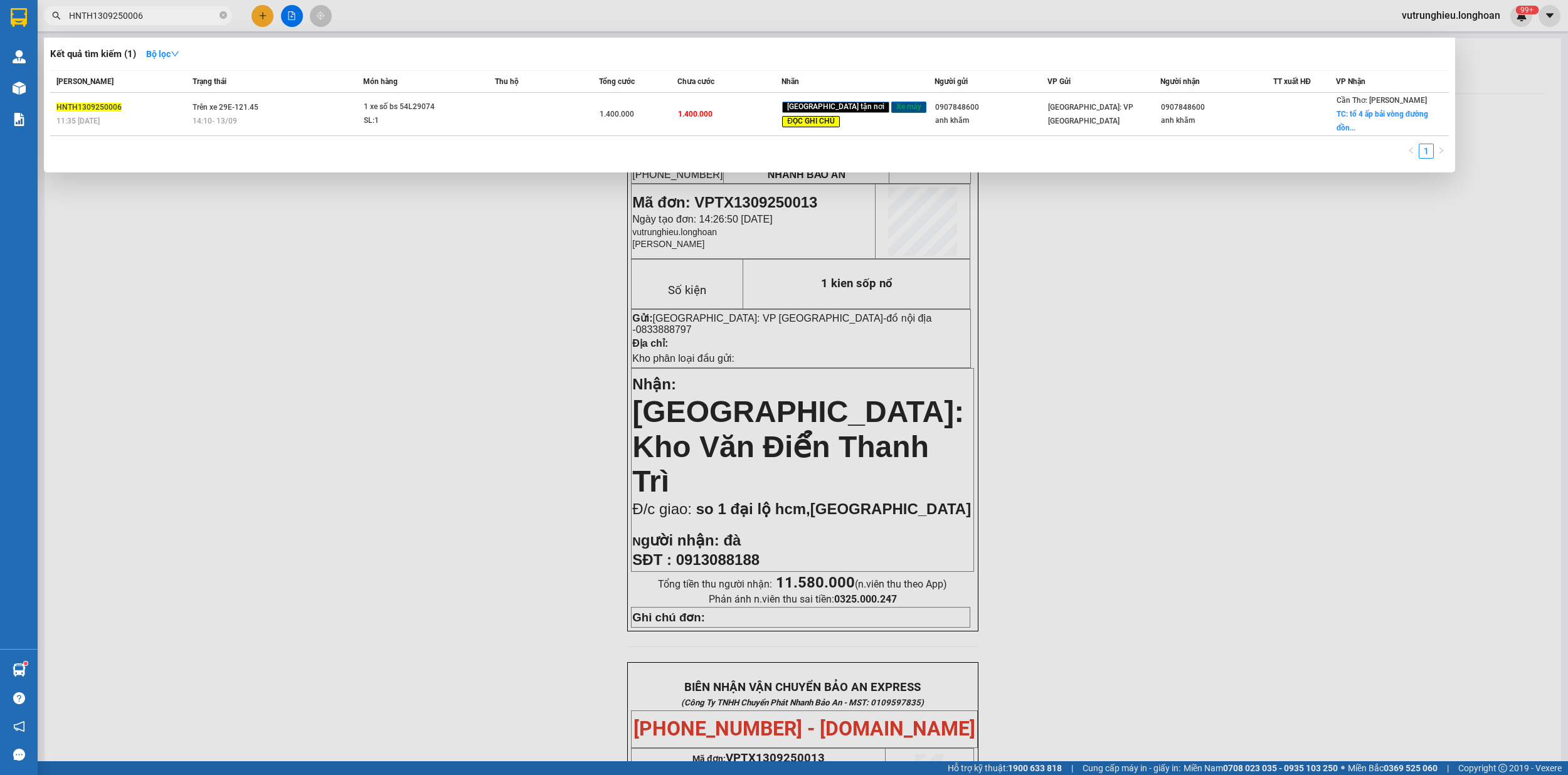
click at [166, 14] on input "HNTH1309250006" at bounding box center [143, 15] width 148 height 14
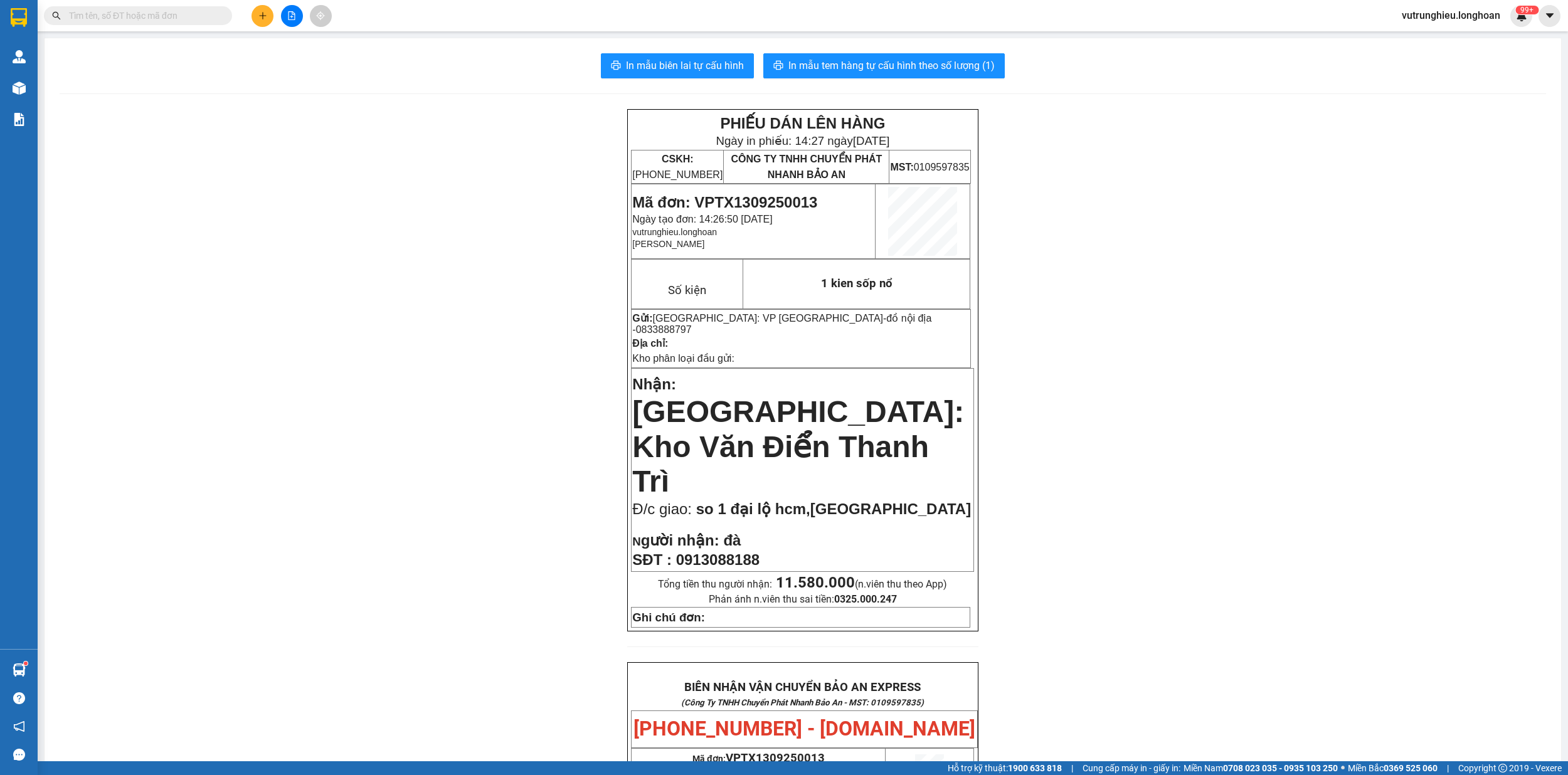
paste input "HNTH1309250007"
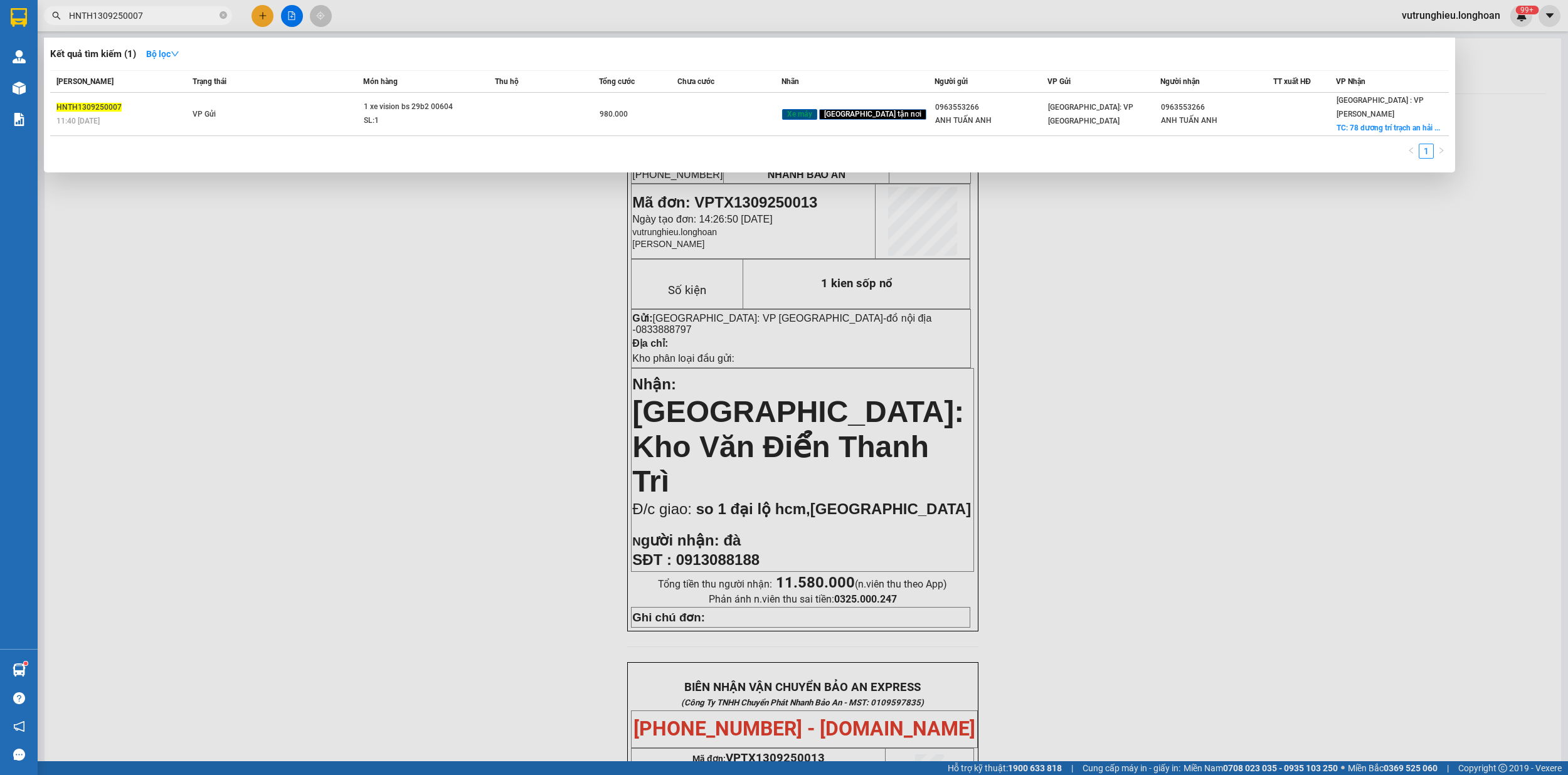
type input "HNTH1309250007"
click at [154, 12] on input "HNTH1309250007" at bounding box center [143, 15] width 148 height 14
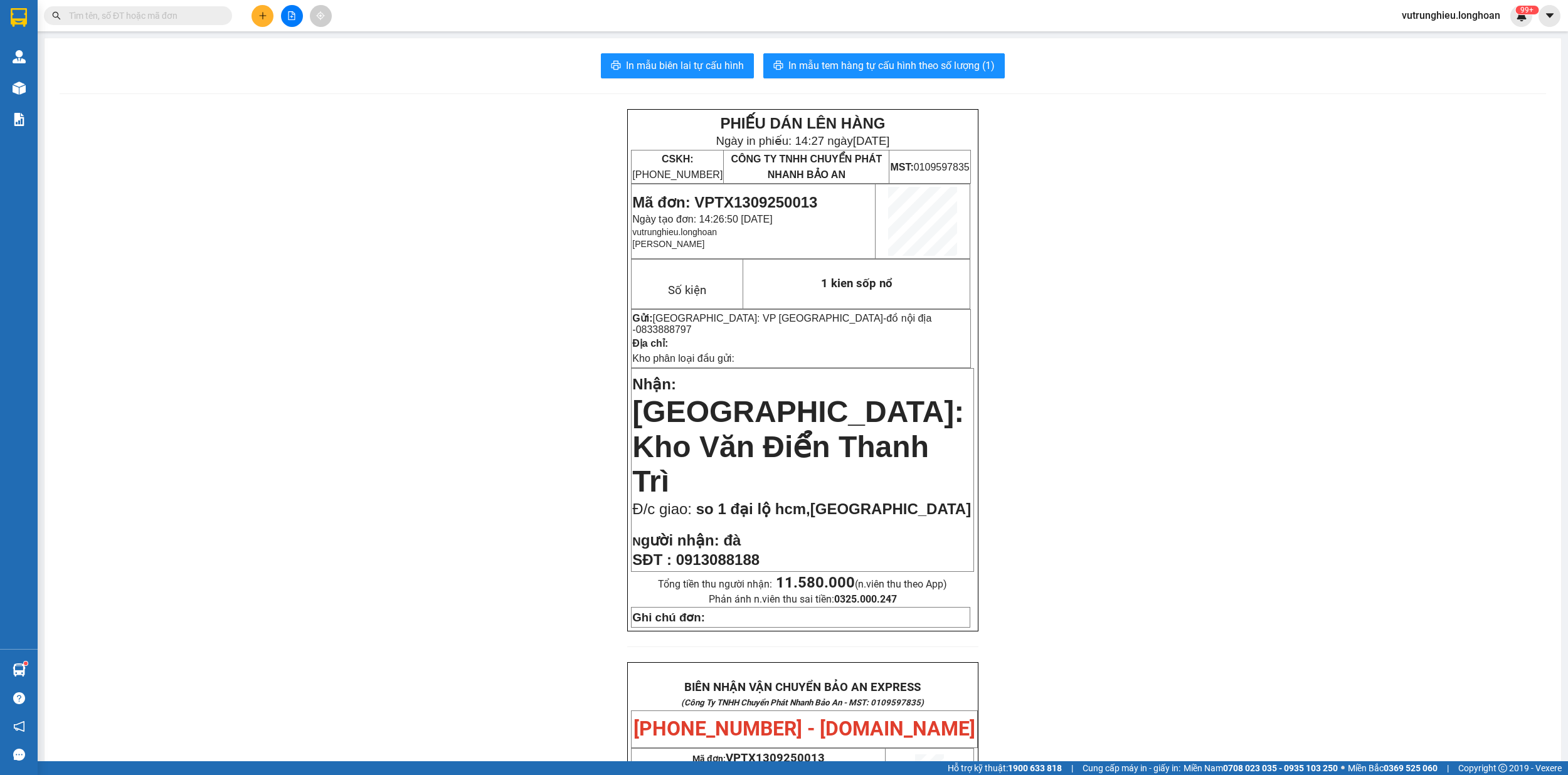
paste input "HNTH1309250001"
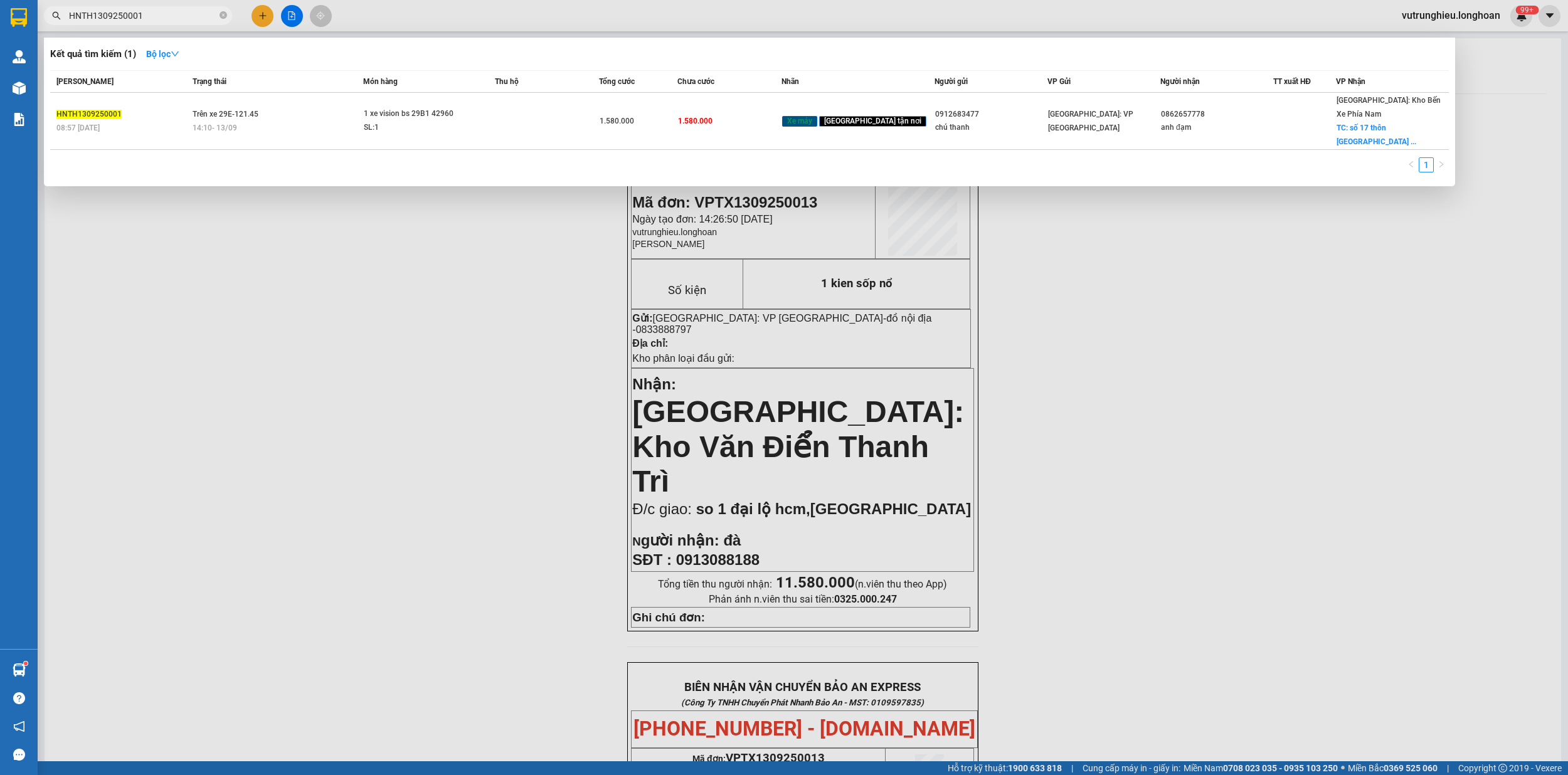
type input "HNTH1309250001"
click at [203, 322] on div at bounding box center [784, 388] width 1568 height 775
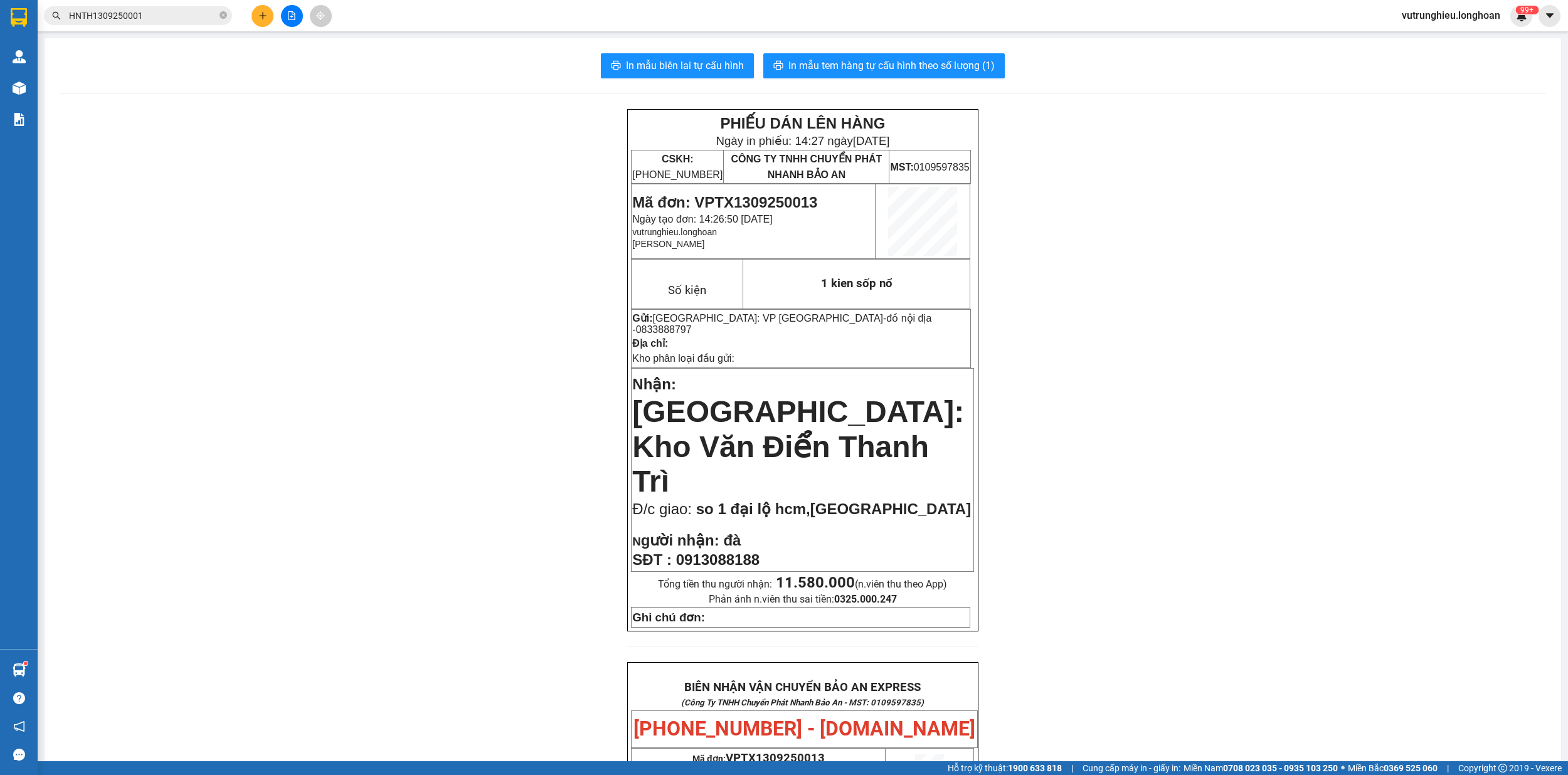
click at [767, 201] on span "Mã đơn: VPTX1309250013" at bounding box center [724, 202] width 185 height 17
copy span "VPTX1309250013"
